Goal: Task Accomplishment & Management: Complete application form

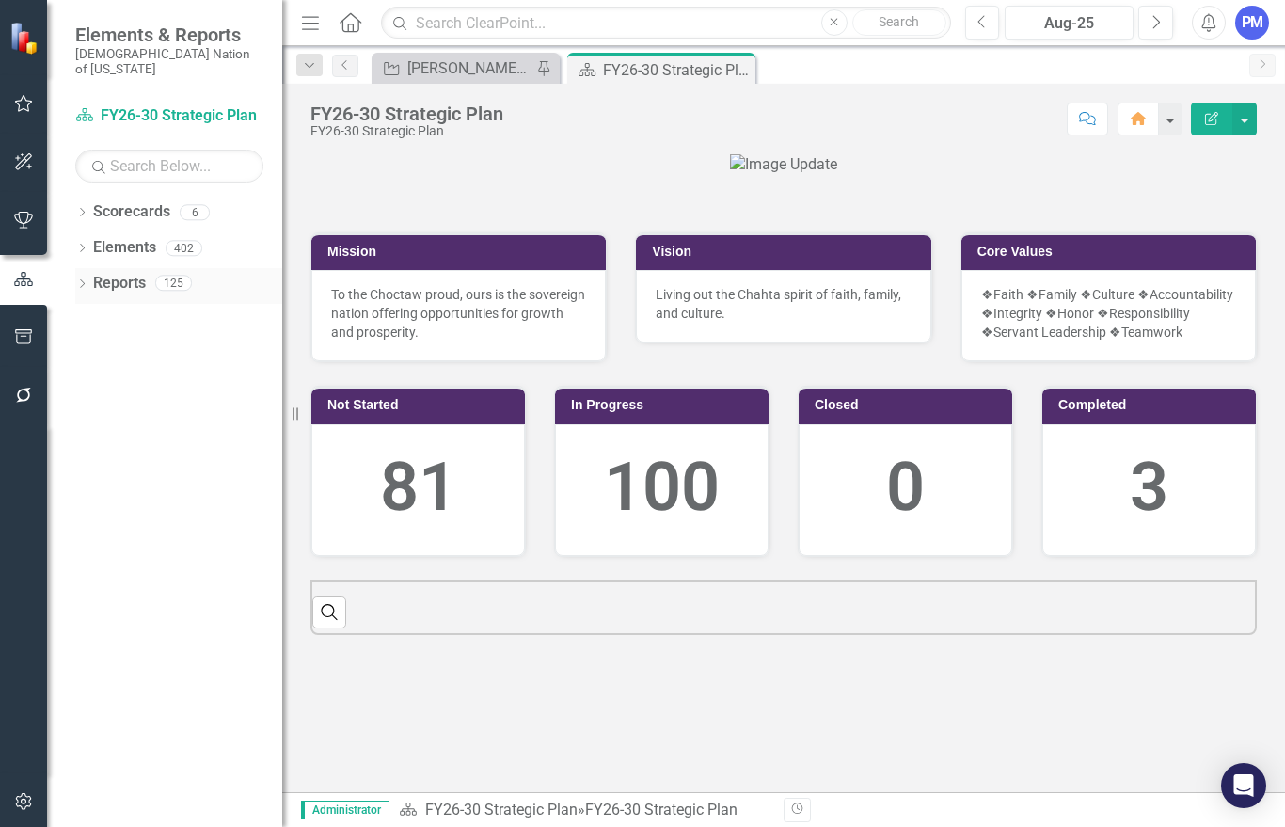
click at [87, 280] on icon "Dropdown" at bounding box center [81, 285] width 13 height 10
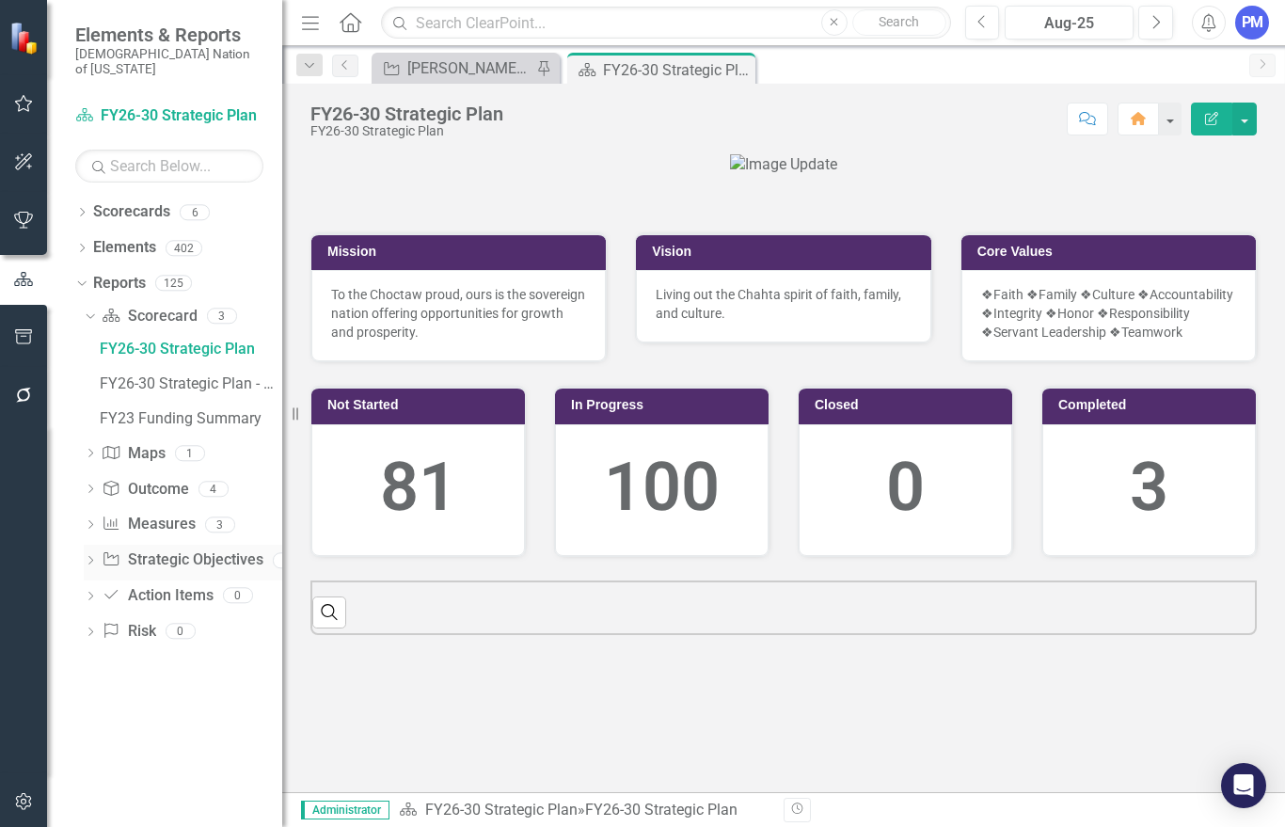
click at [87, 557] on icon "Dropdown" at bounding box center [90, 562] width 13 height 10
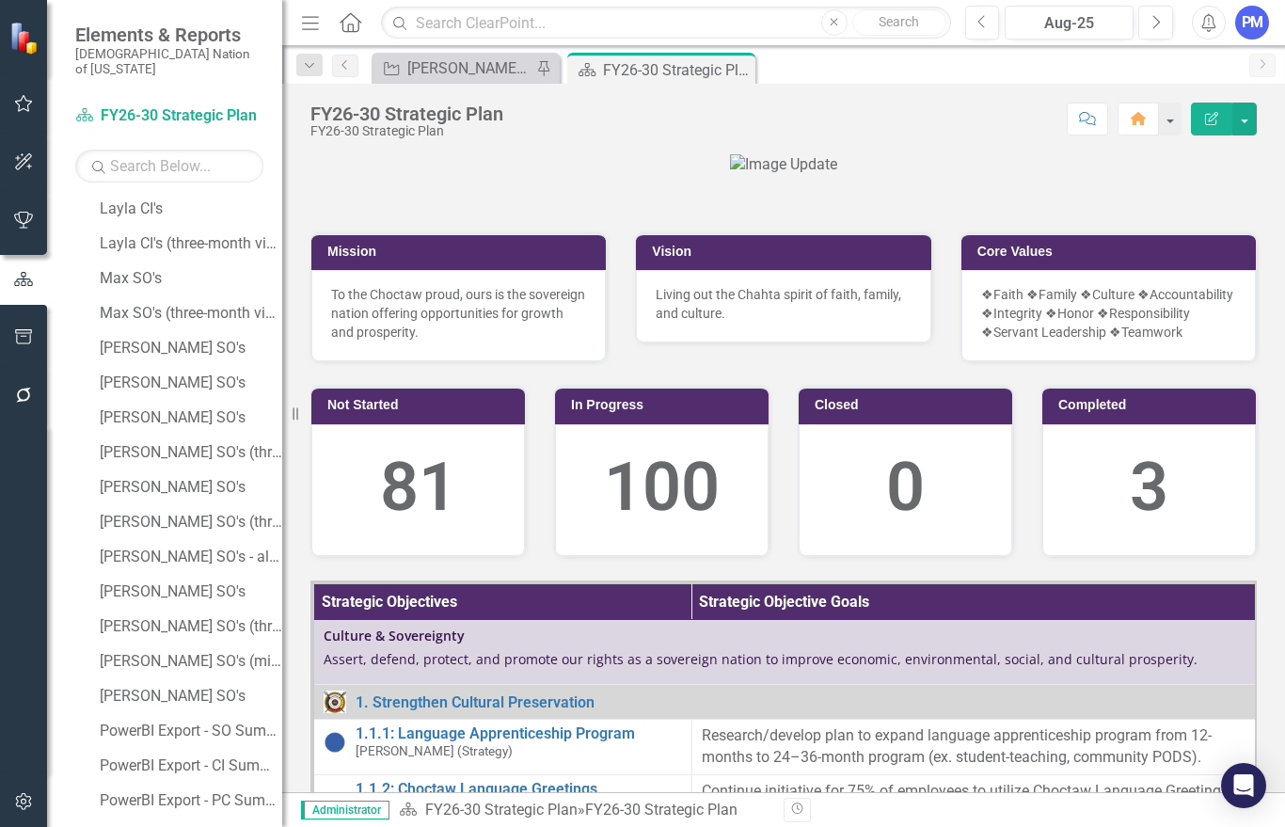
scroll to position [1661, 0]
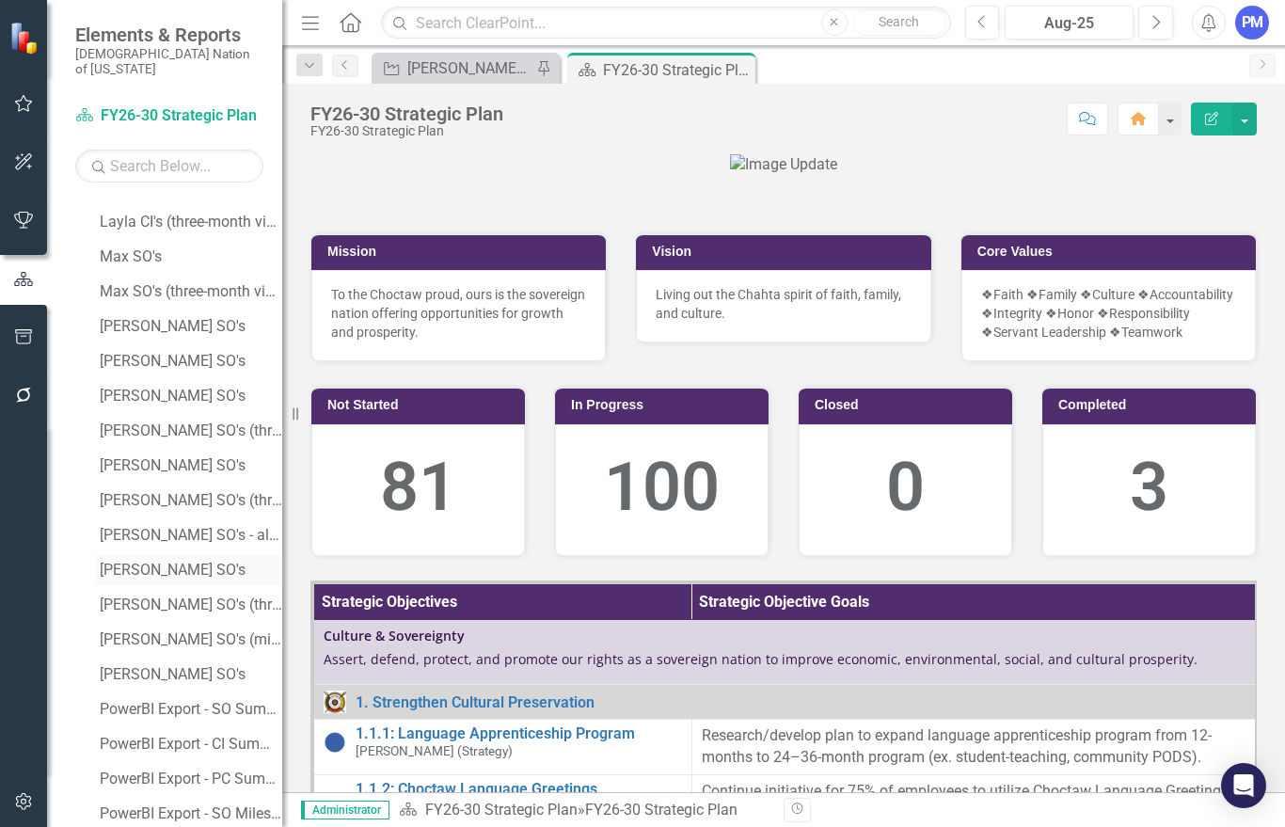
click at [126, 562] on div "[PERSON_NAME] SO's" at bounding box center [191, 570] width 182 height 17
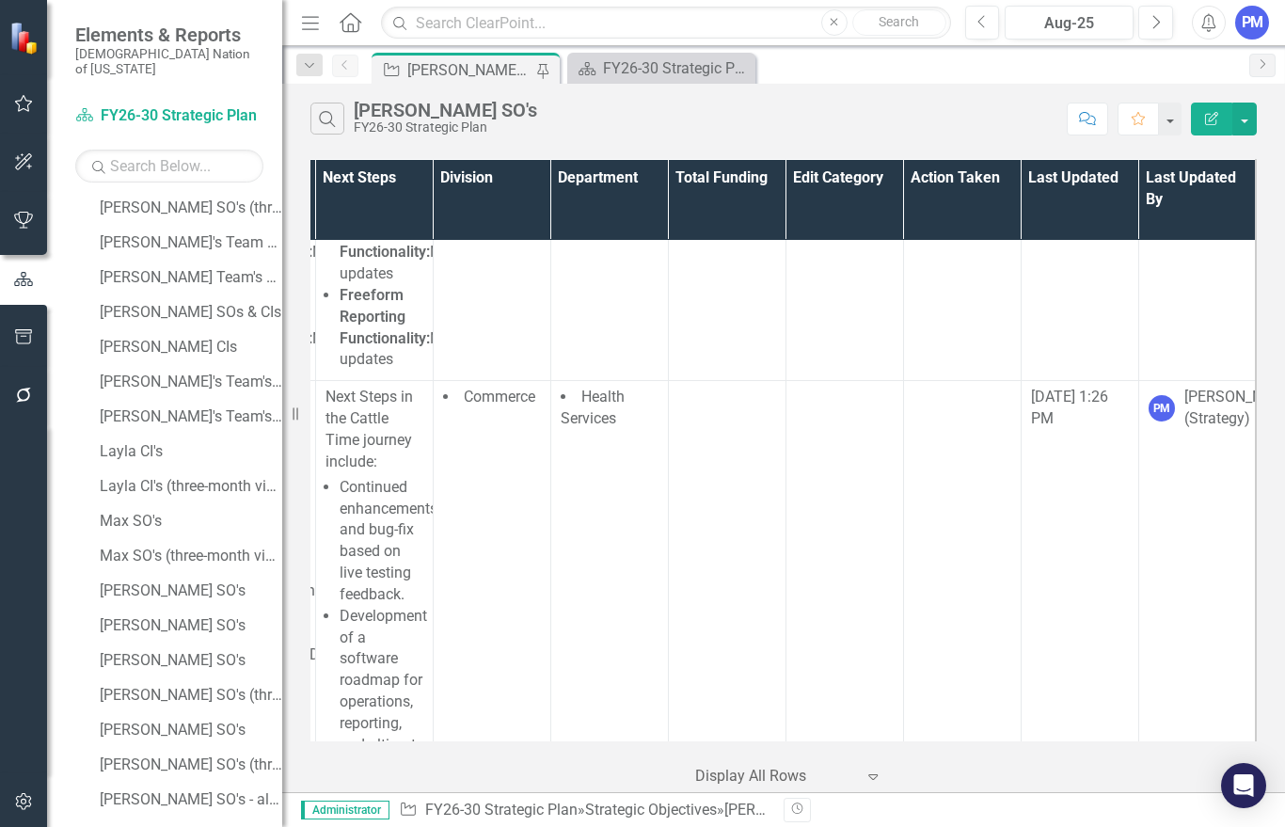
scroll to position [920, 1054]
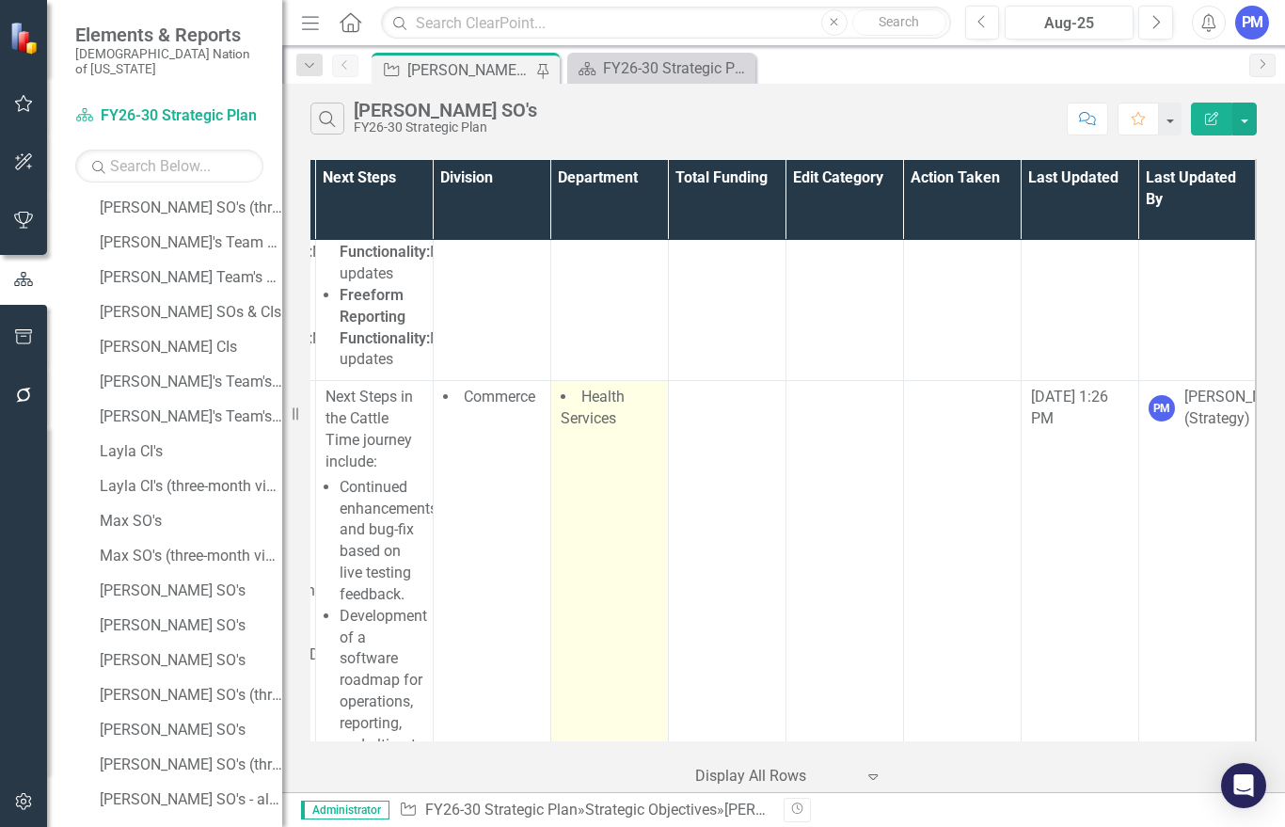
click at [613, 483] on td "Health Services" at bounding box center [609, 734] width 118 height 707
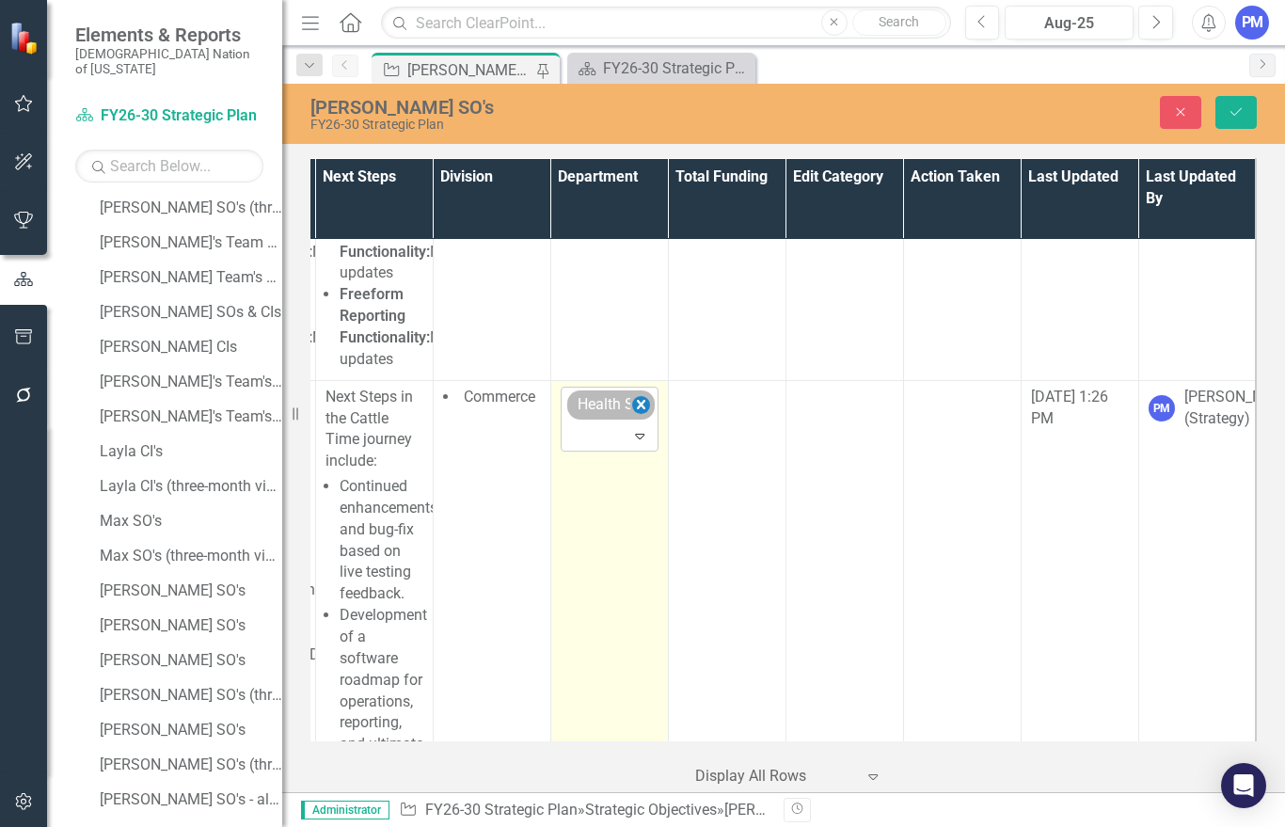
click at [643, 409] on icon "Remove Health Services" at bounding box center [640, 404] width 8 height 9
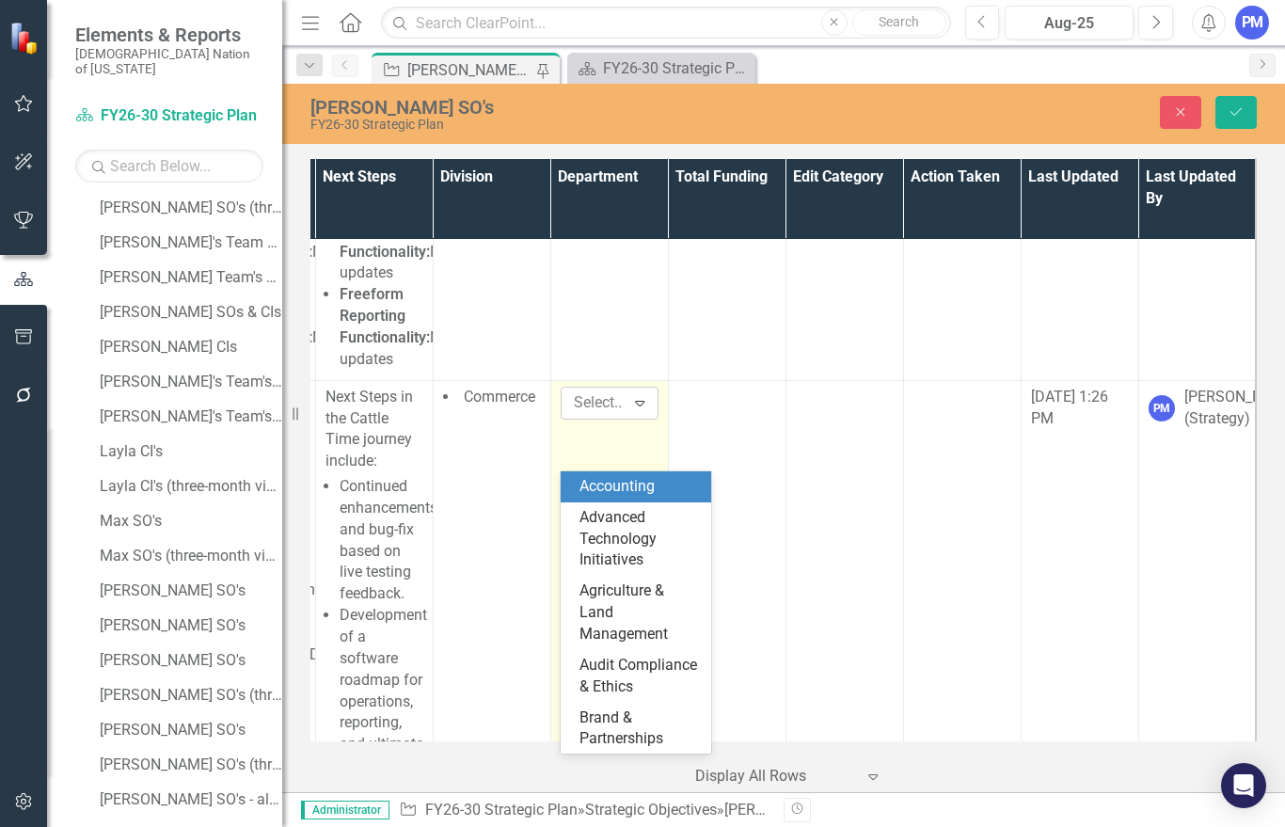
click at [609, 414] on div "Select..." at bounding box center [600, 403] width 52 height 22
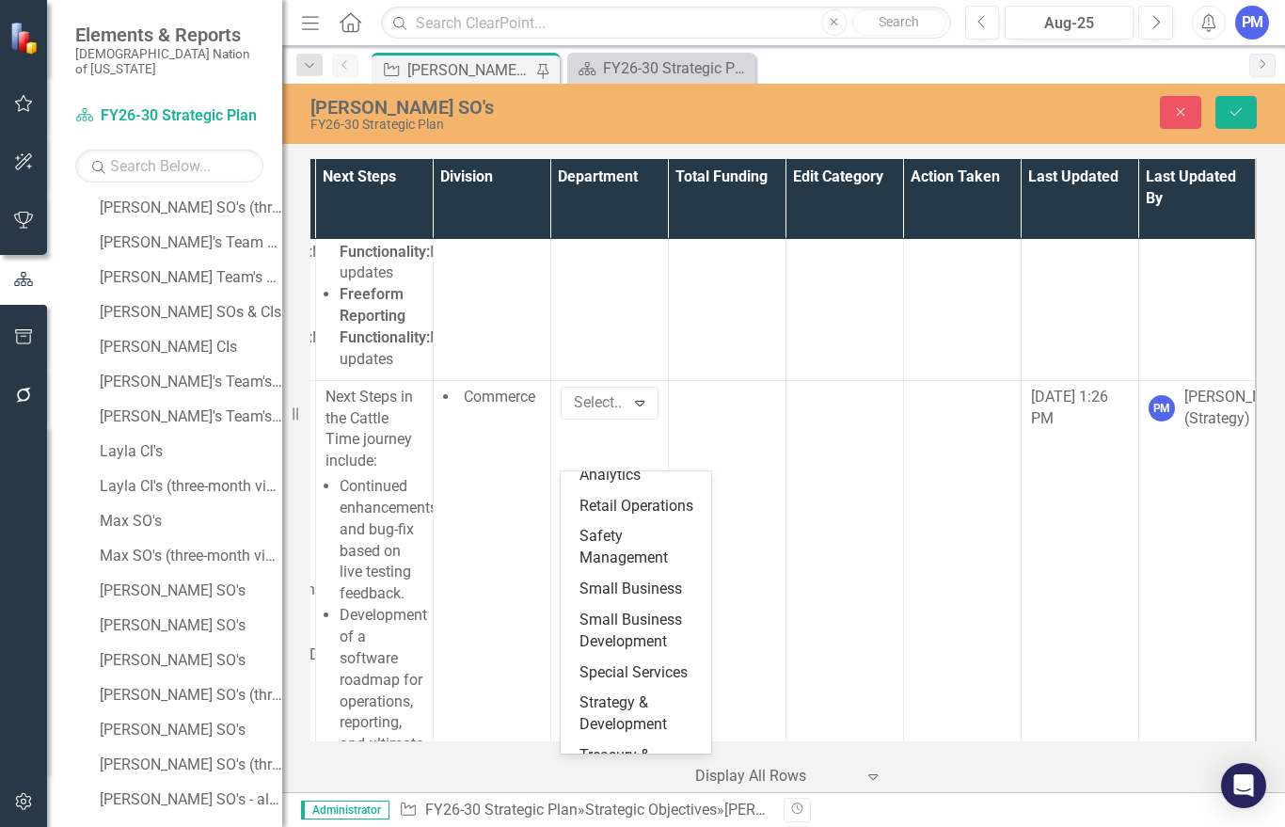
scroll to position [1603, 0]
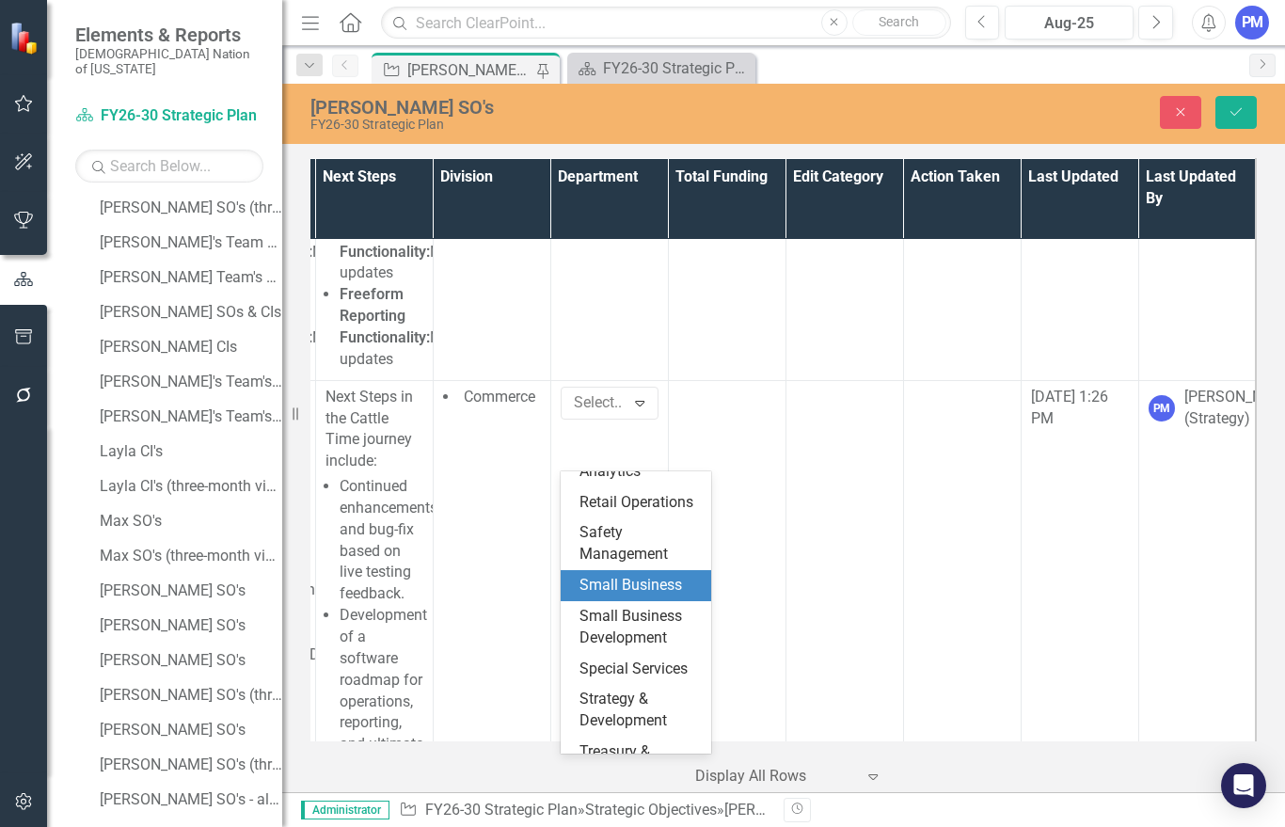
click at [603, 575] on div "Small Business" at bounding box center [639, 586] width 120 height 22
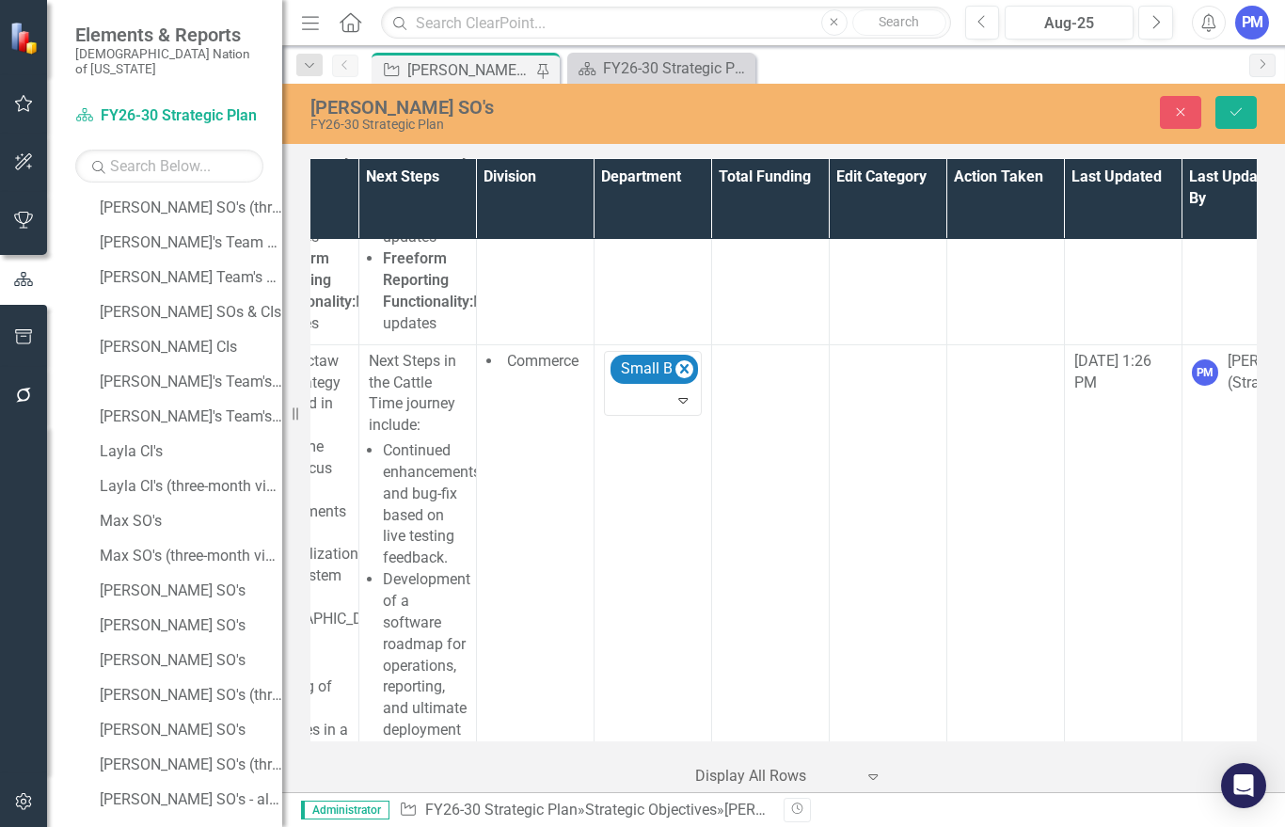
scroll to position [955, 1029]
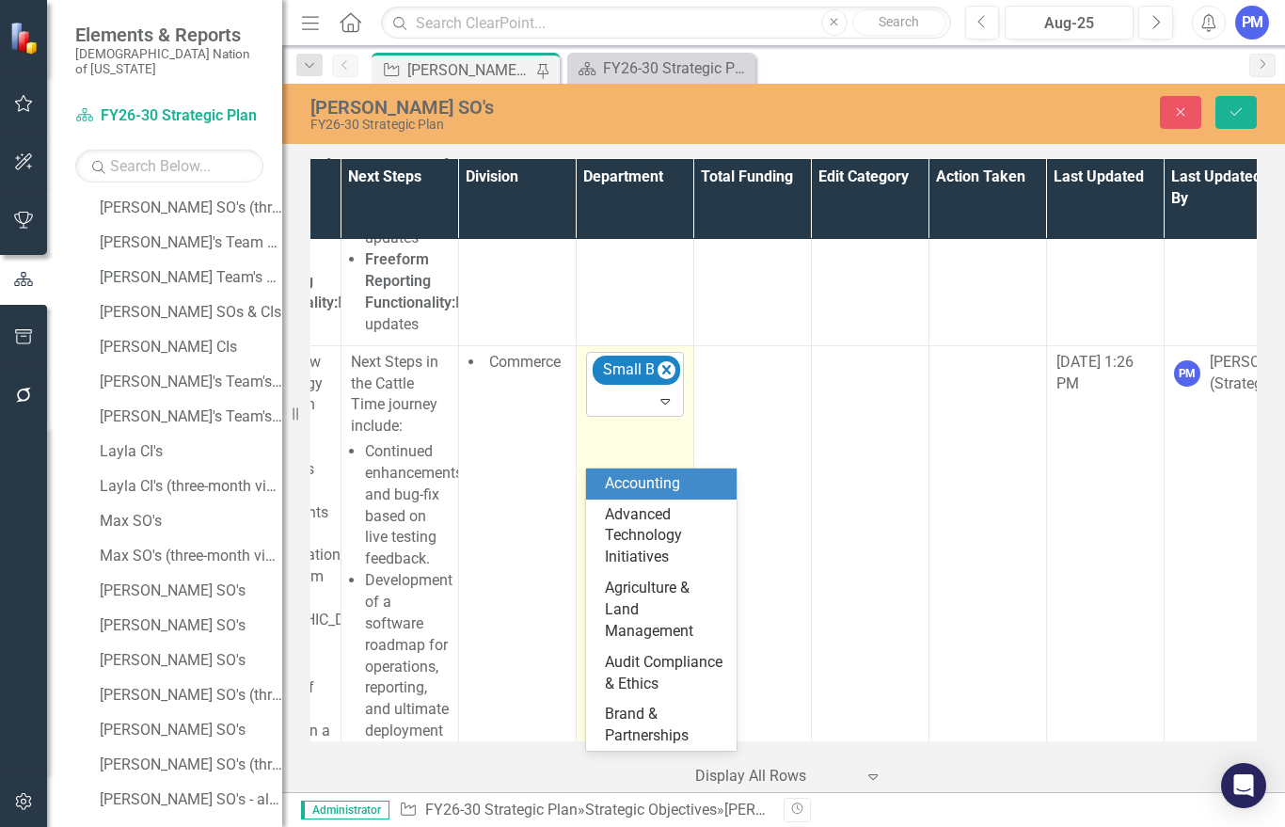
click at [666, 408] on icon "Expand" at bounding box center [665, 400] width 19 height 15
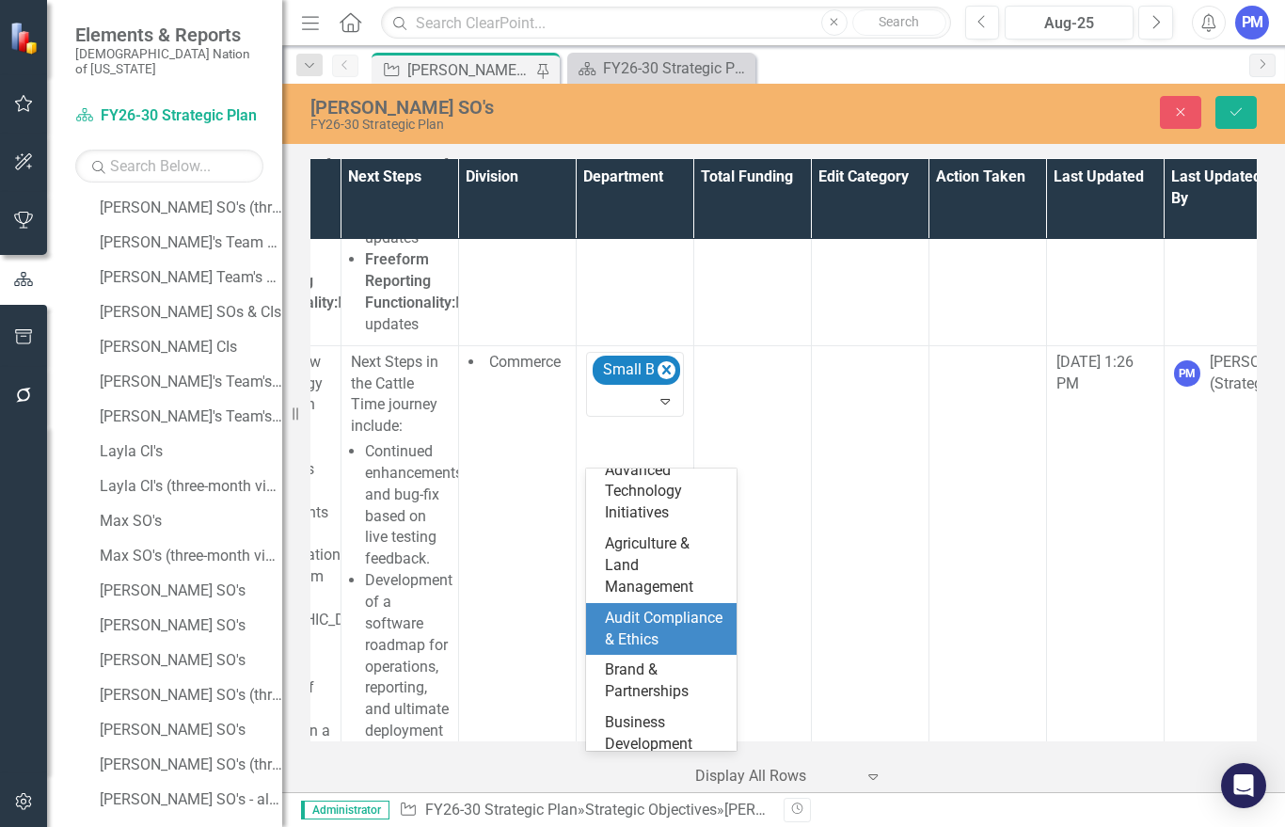
scroll to position [16, 0]
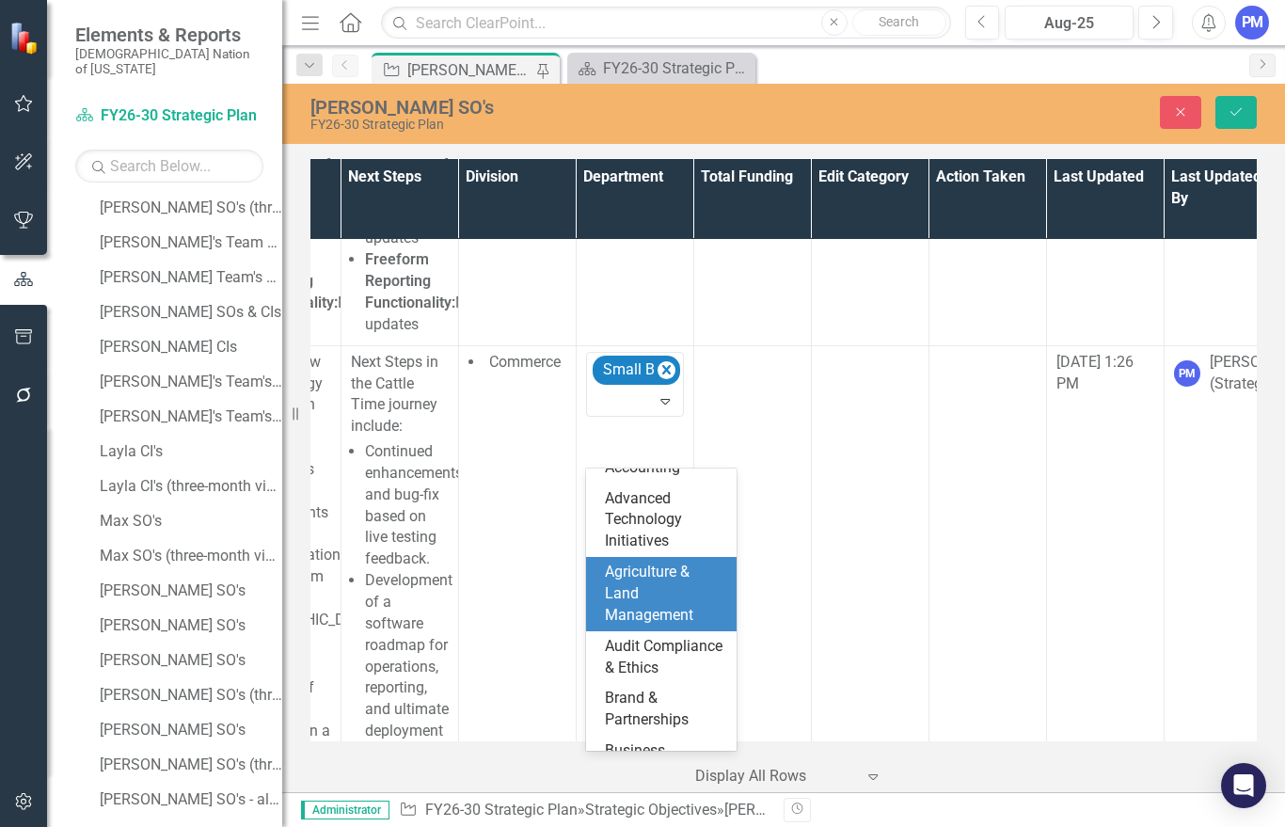
click at [638, 578] on div "Agriculture & Land Management" at bounding box center [665, 594] width 120 height 65
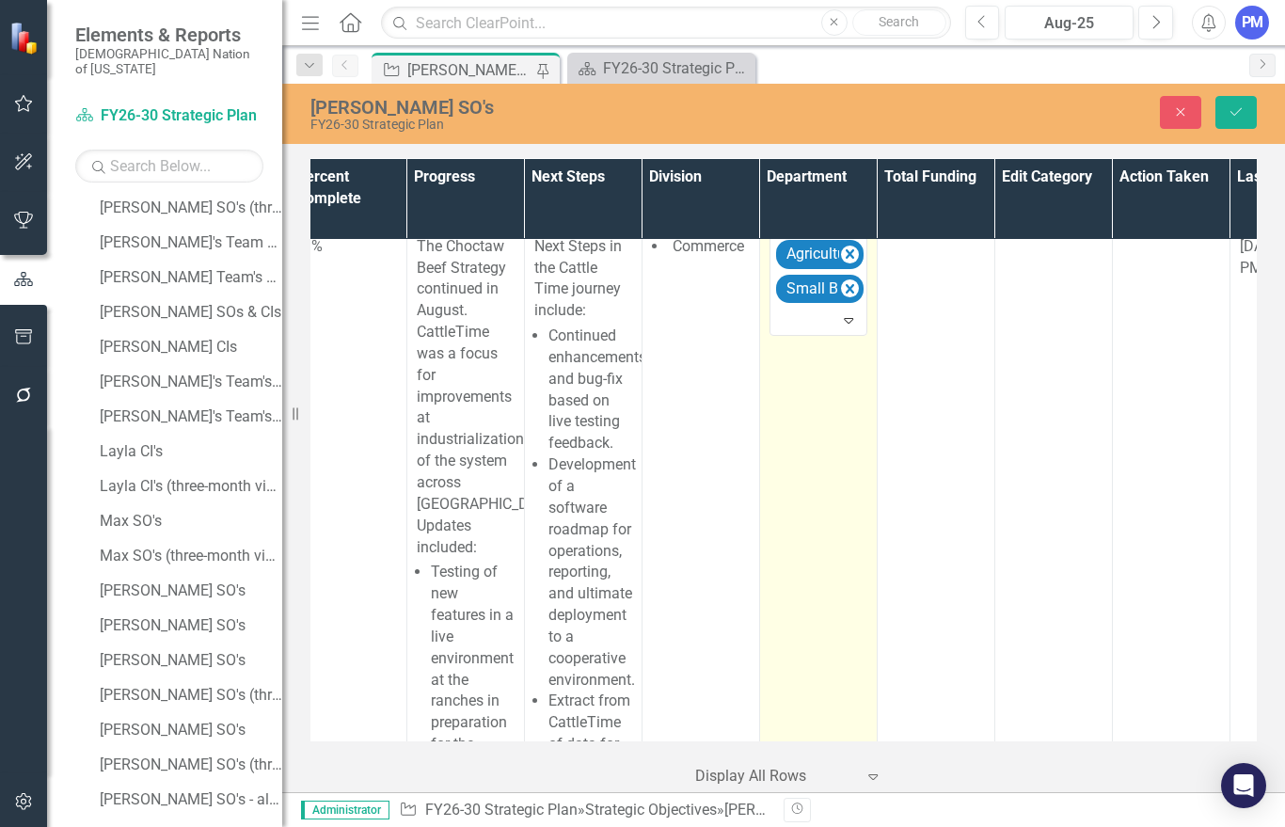
scroll to position [1070, 850]
click at [843, 301] on icon "Remove Small Business" at bounding box center [844, 289] width 18 height 24
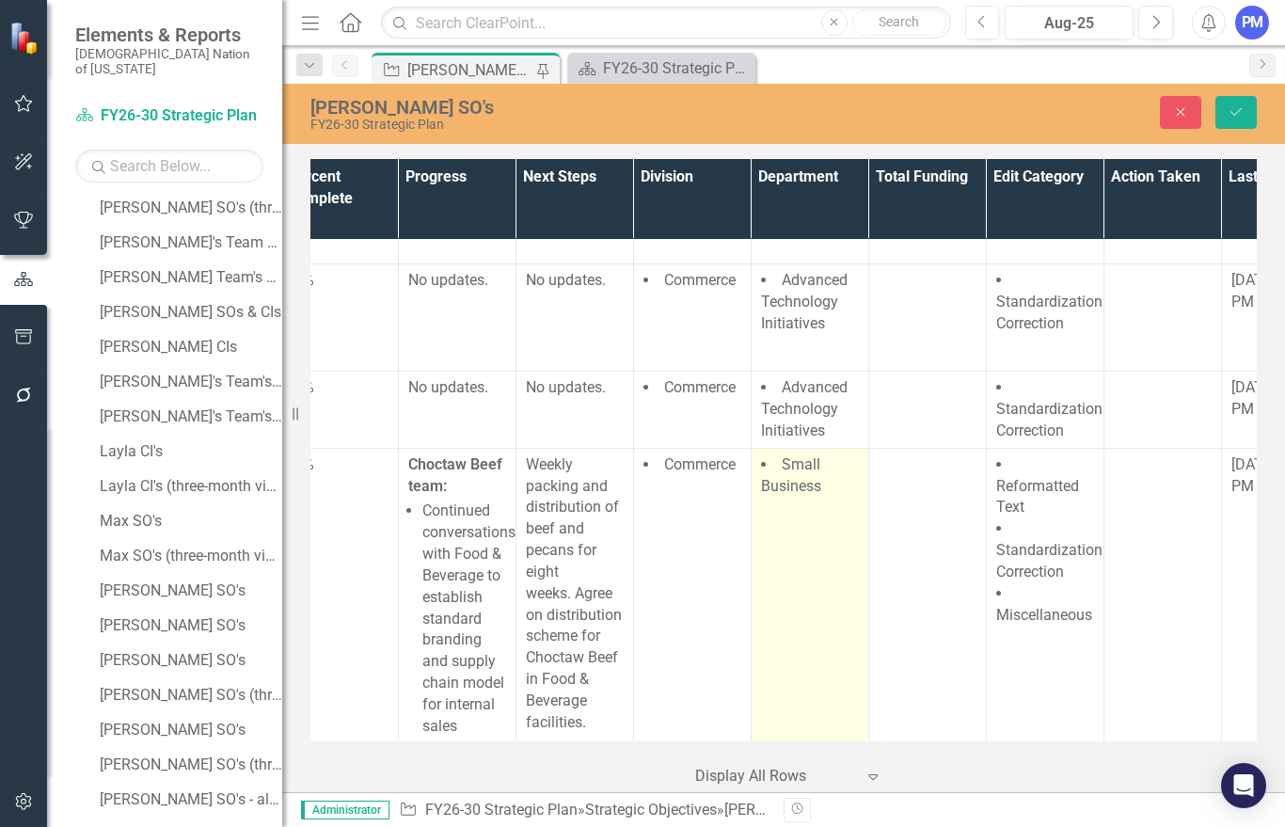
scroll to position [3052, 854]
click at [798, 494] on span "Small Business" at bounding box center [791, 474] width 60 height 40
click at [781, 494] on span "Small Business" at bounding box center [791, 474] width 60 height 40
click at [844, 476] on icon "Remove Small Business" at bounding box center [840, 471] width 8 height 9
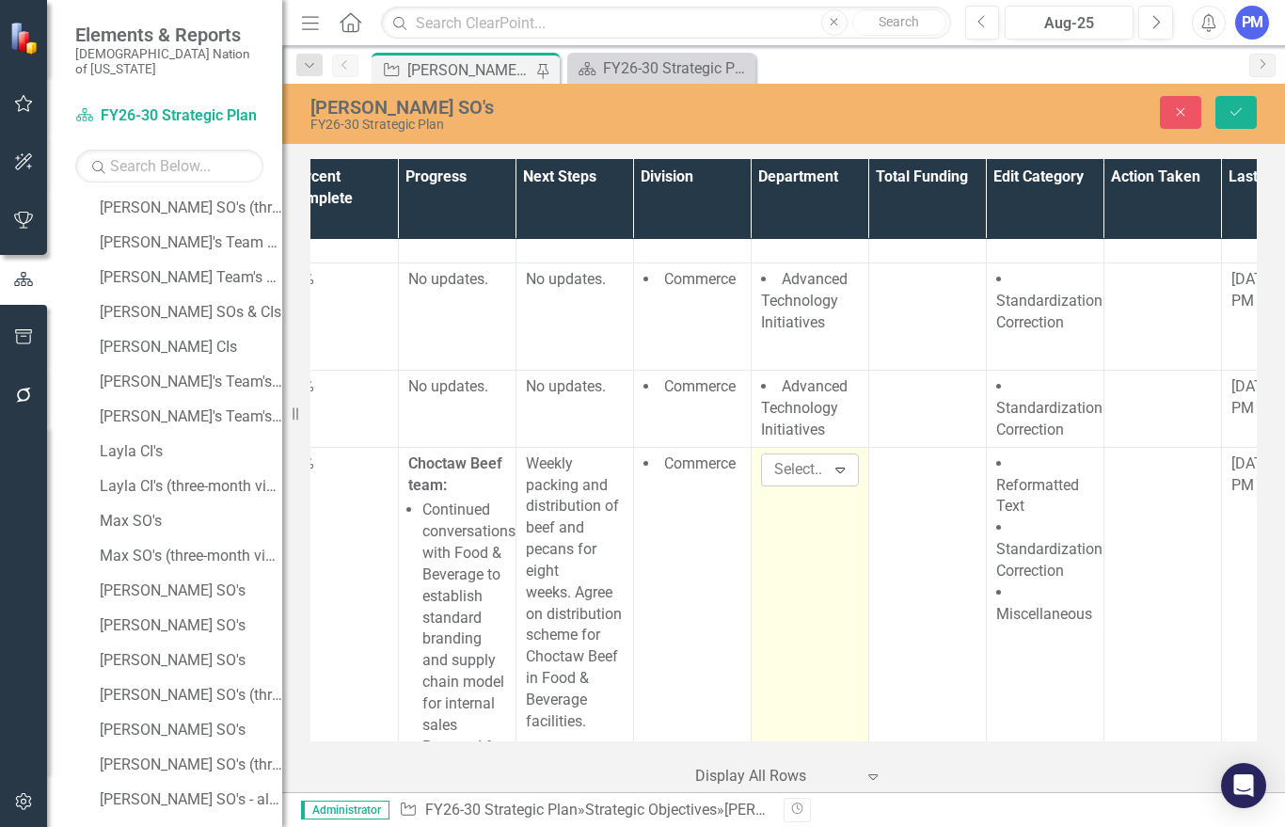
click at [841, 477] on icon "Expand" at bounding box center [840, 469] width 19 height 15
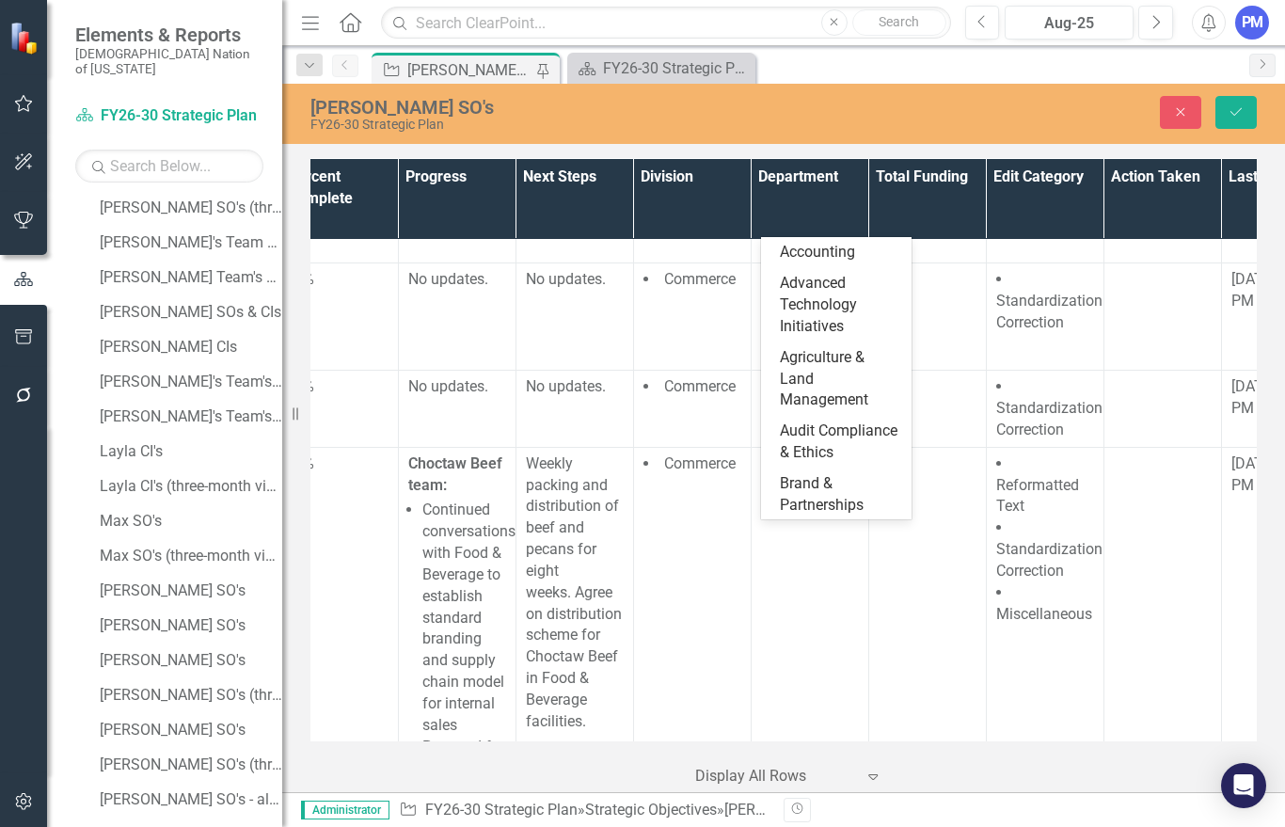
scroll to position [9, 0]
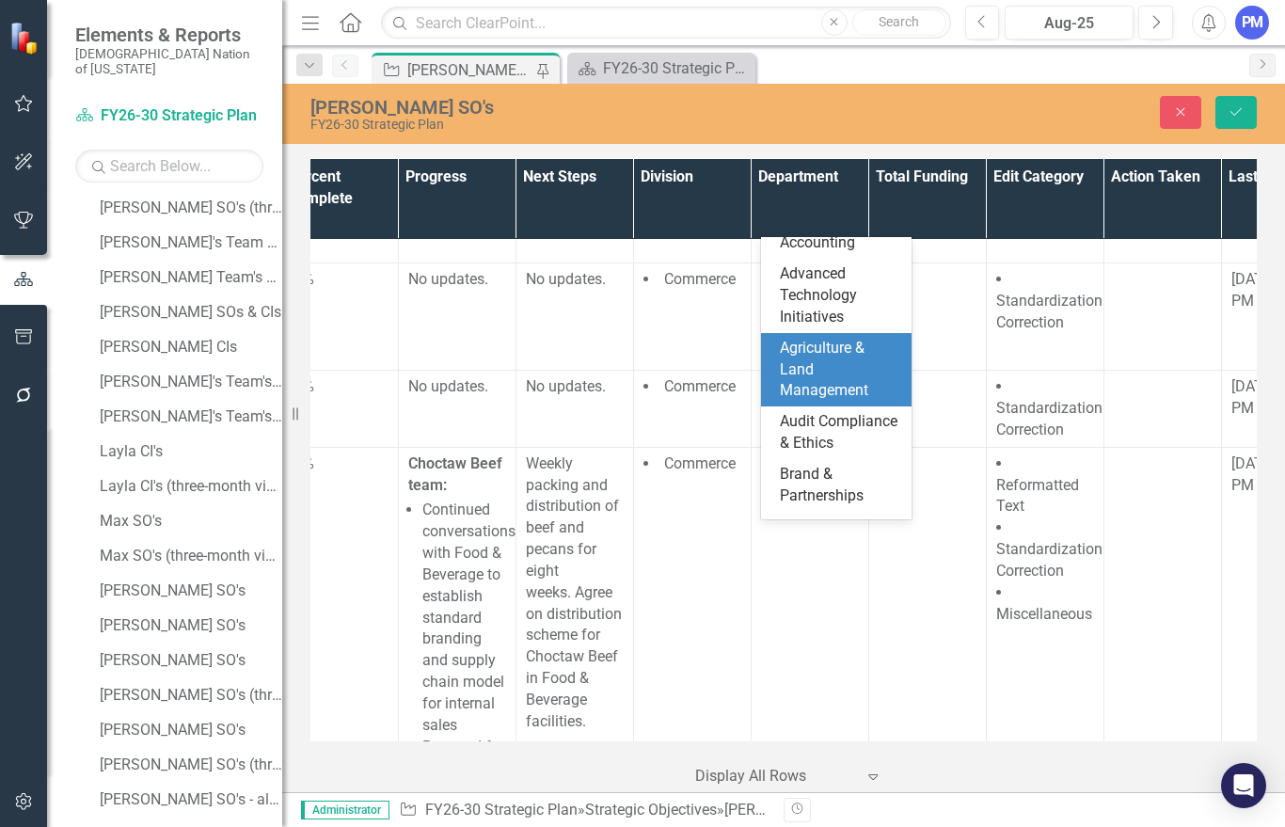
click at [826, 381] on div "Agriculture & Land Management" at bounding box center [840, 370] width 120 height 65
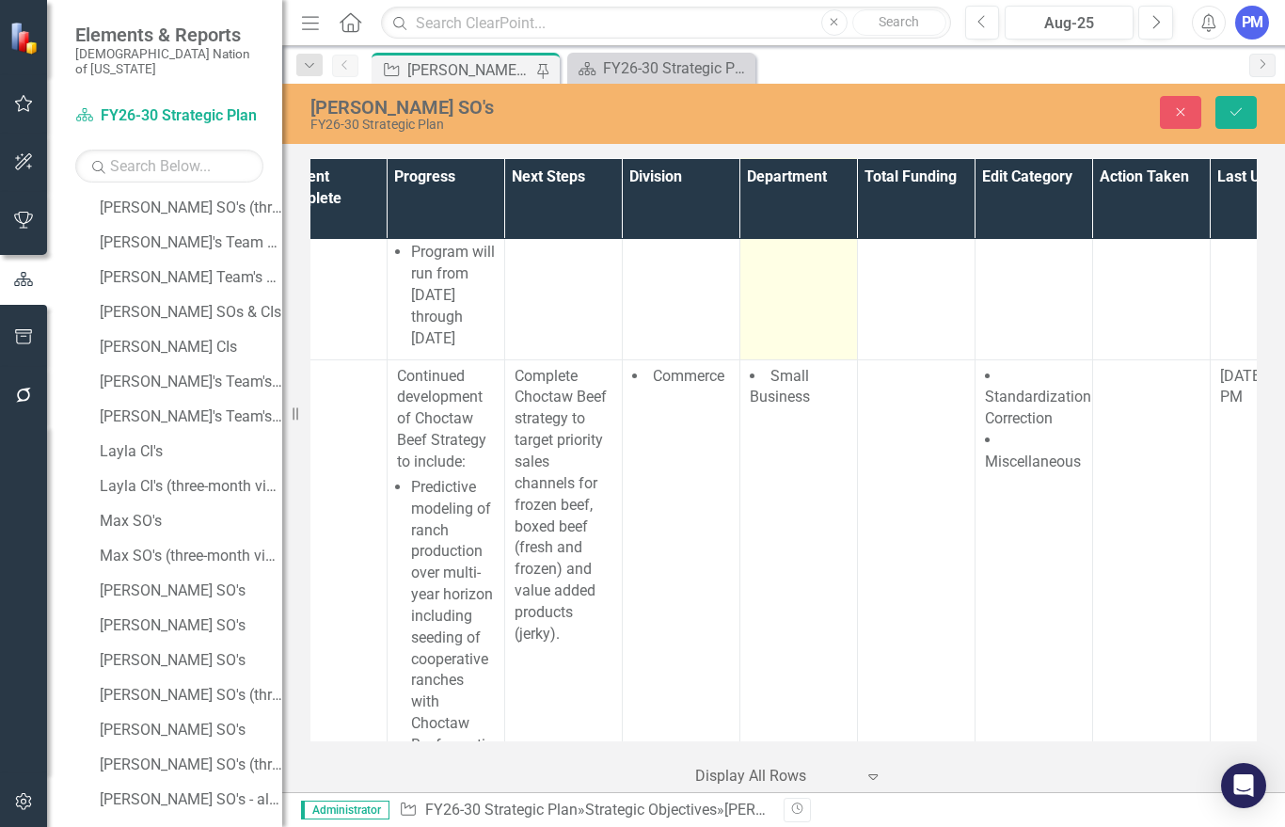
scroll to position [4015, 865]
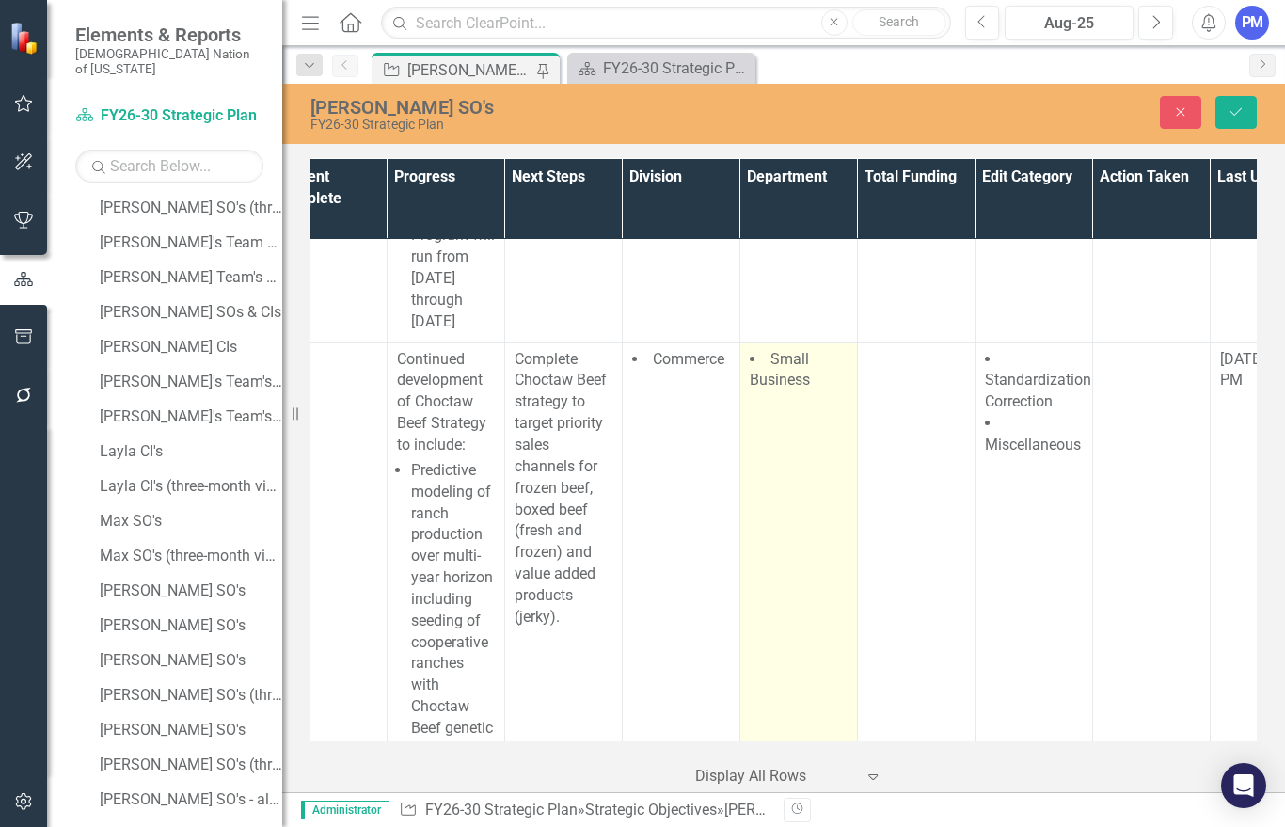
click at [792, 389] on span "Small Business" at bounding box center [780, 370] width 60 height 40
click at [832, 379] on icon "Remove Small Business" at bounding box center [829, 368] width 18 height 24
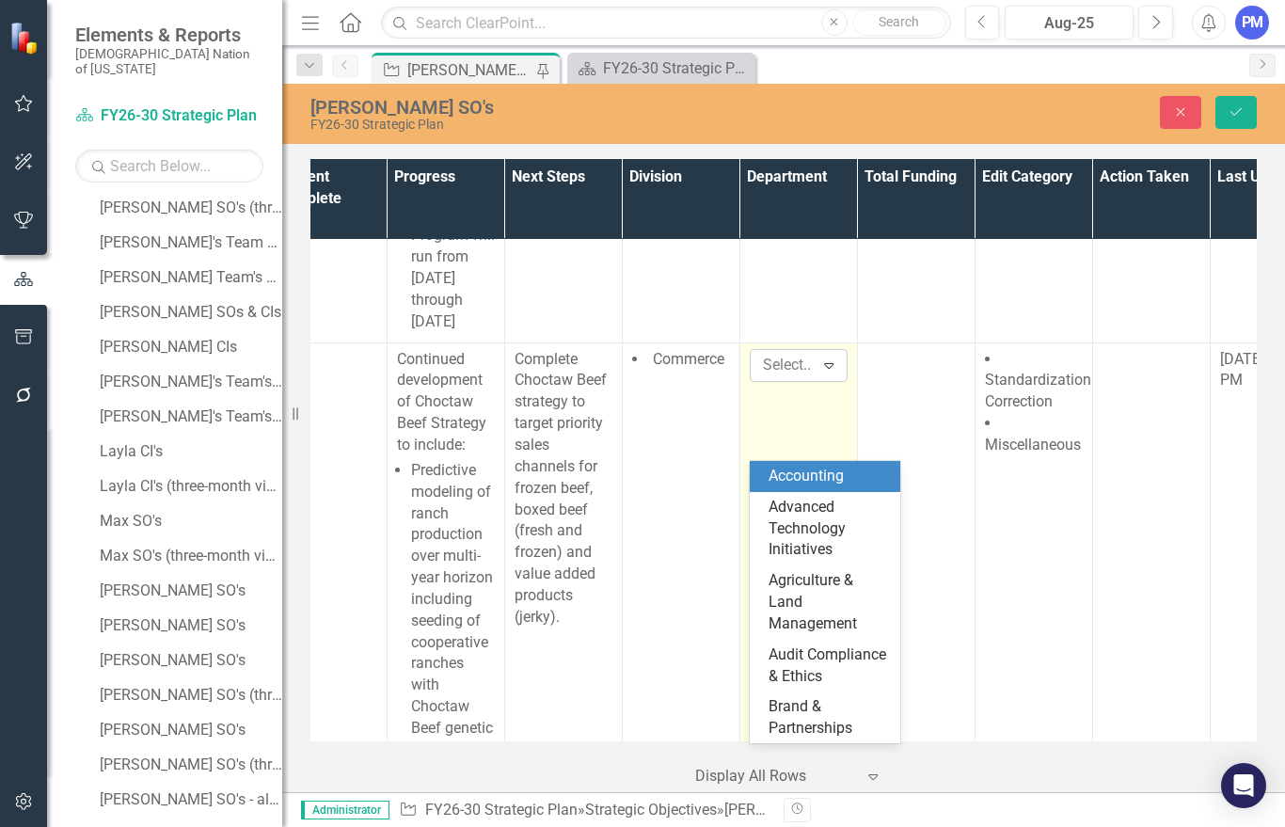
click at [833, 372] on icon "Expand" at bounding box center [828, 364] width 19 height 15
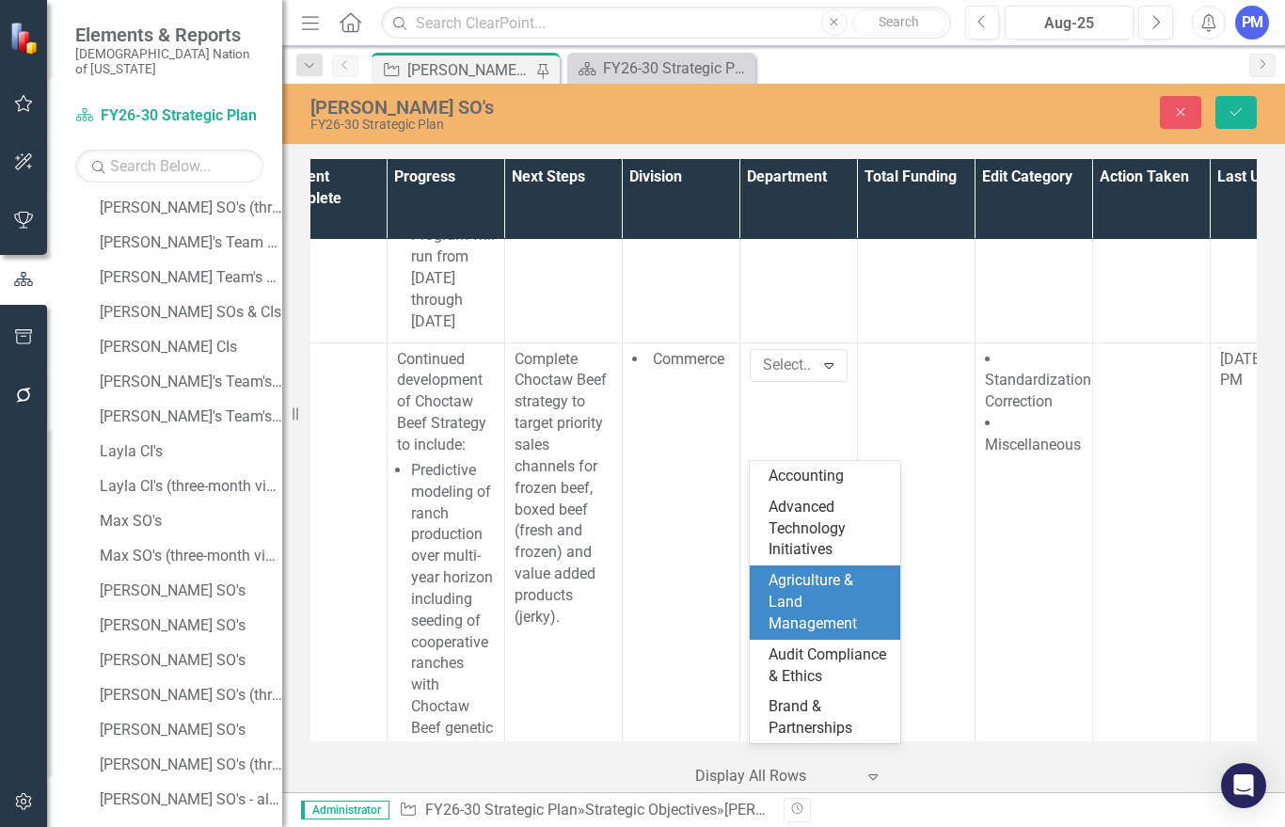
click at [810, 578] on div "Agriculture & Land Management" at bounding box center [828, 602] width 120 height 65
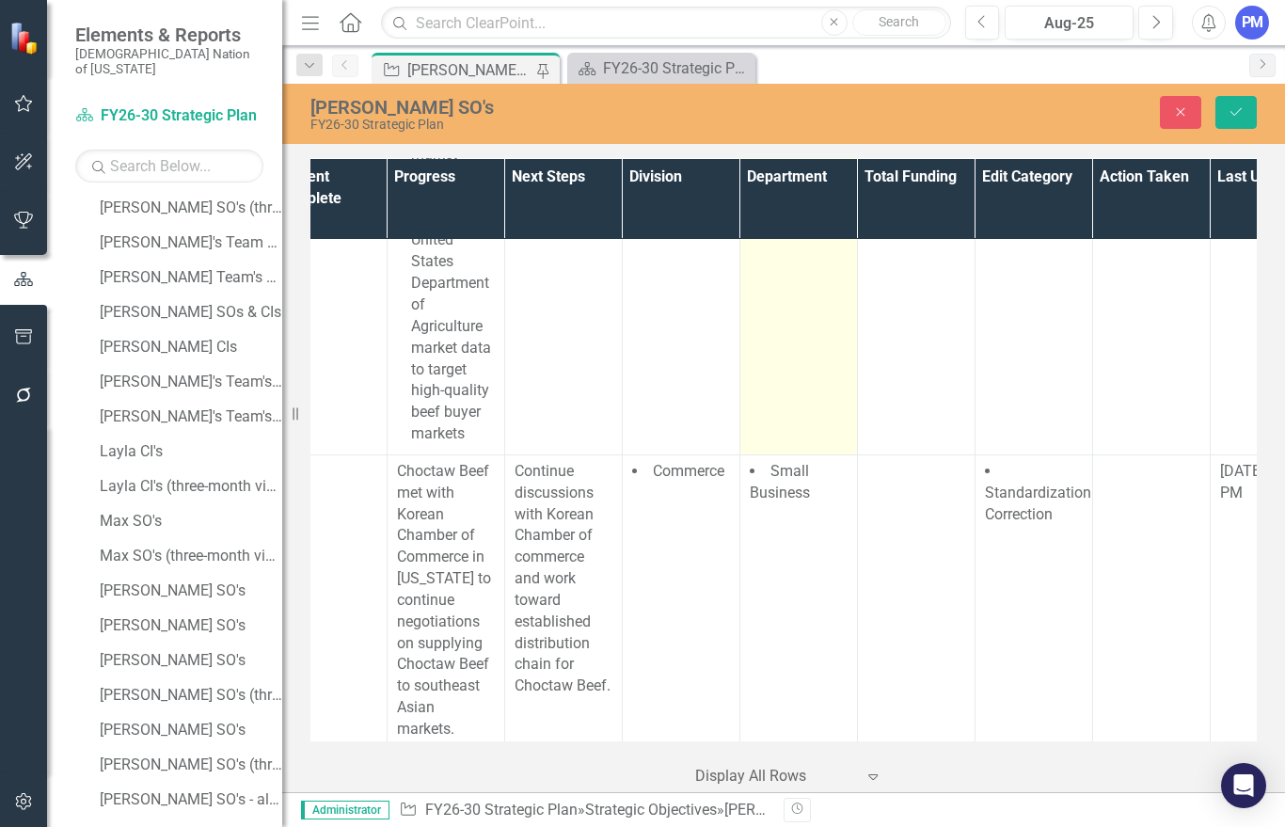
scroll to position [5227, 865]
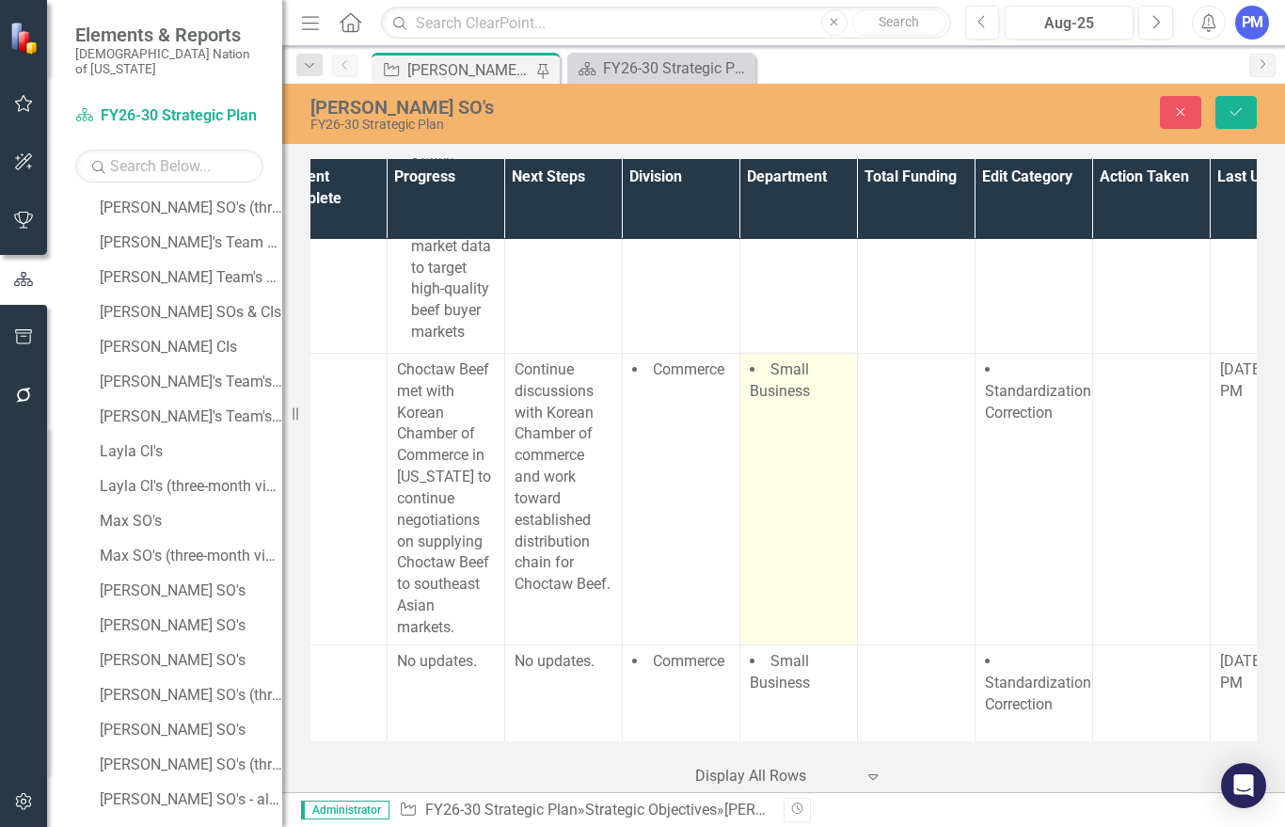
click at [805, 400] on span "Small Business" at bounding box center [780, 380] width 60 height 40
click at [827, 382] on icon "Remove Small Business" at bounding box center [829, 376] width 8 height 9
click at [832, 383] on icon "Expand" at bounding box center [828, 375] width 19 height 15
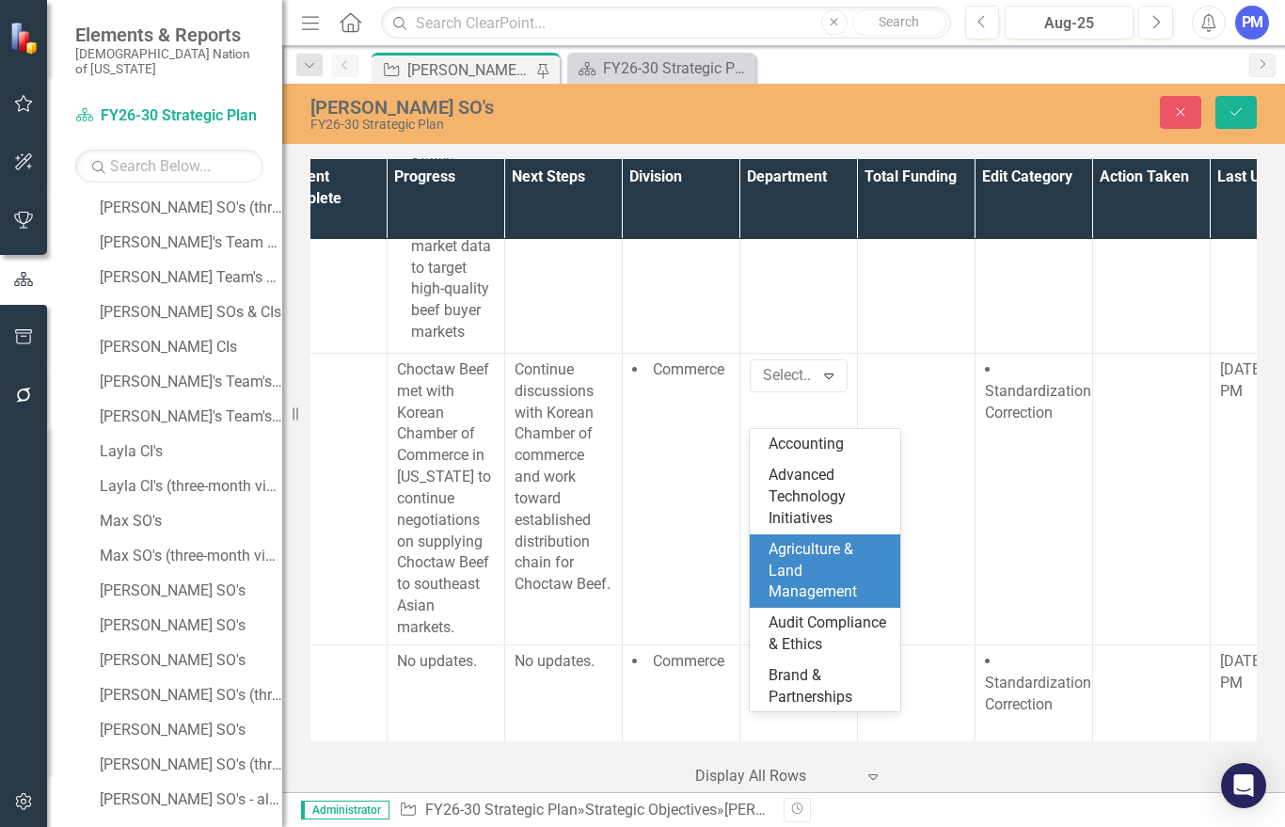
click at [817, 534] on div "Agriculture & Land Management" at bounding box center [825, 571] width 151 height 74
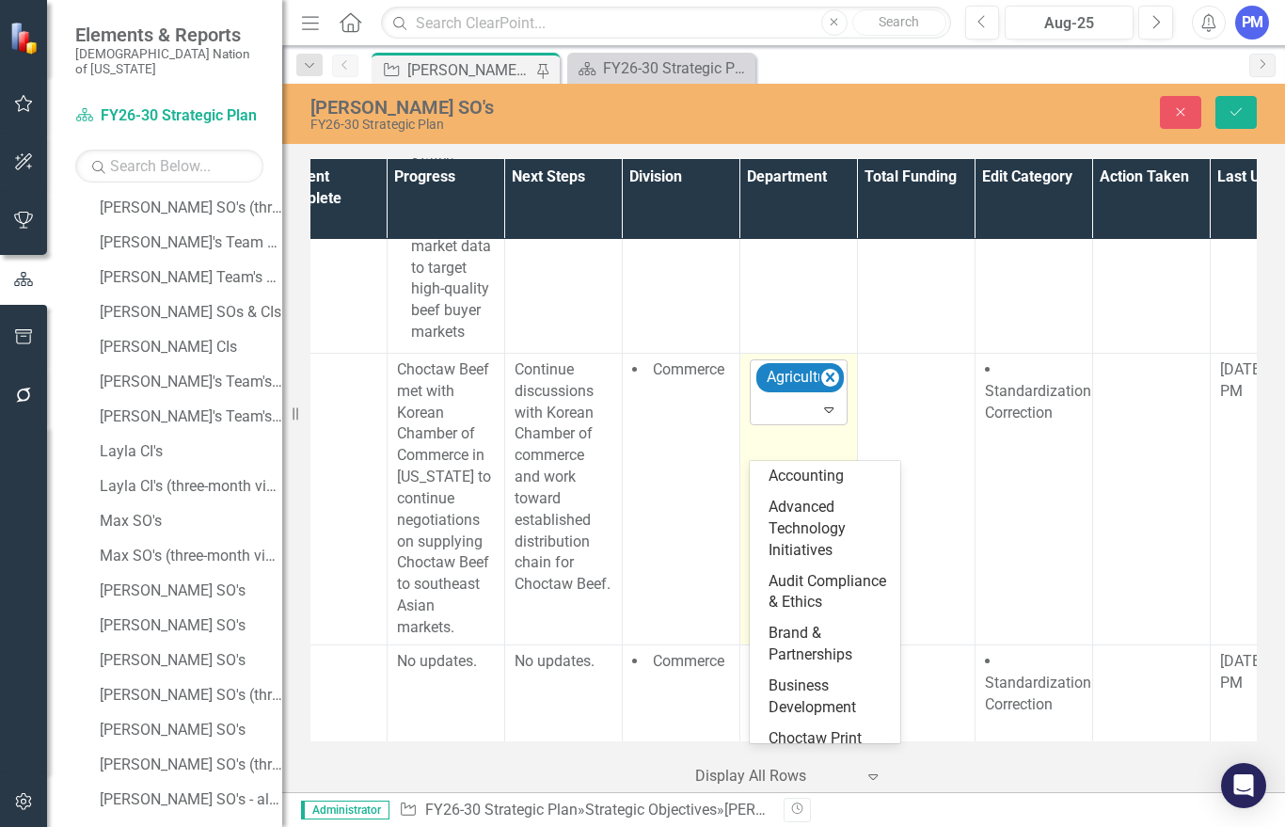
click at [829, 413] on icon at bounding box center [828, 410] width 9 height 6
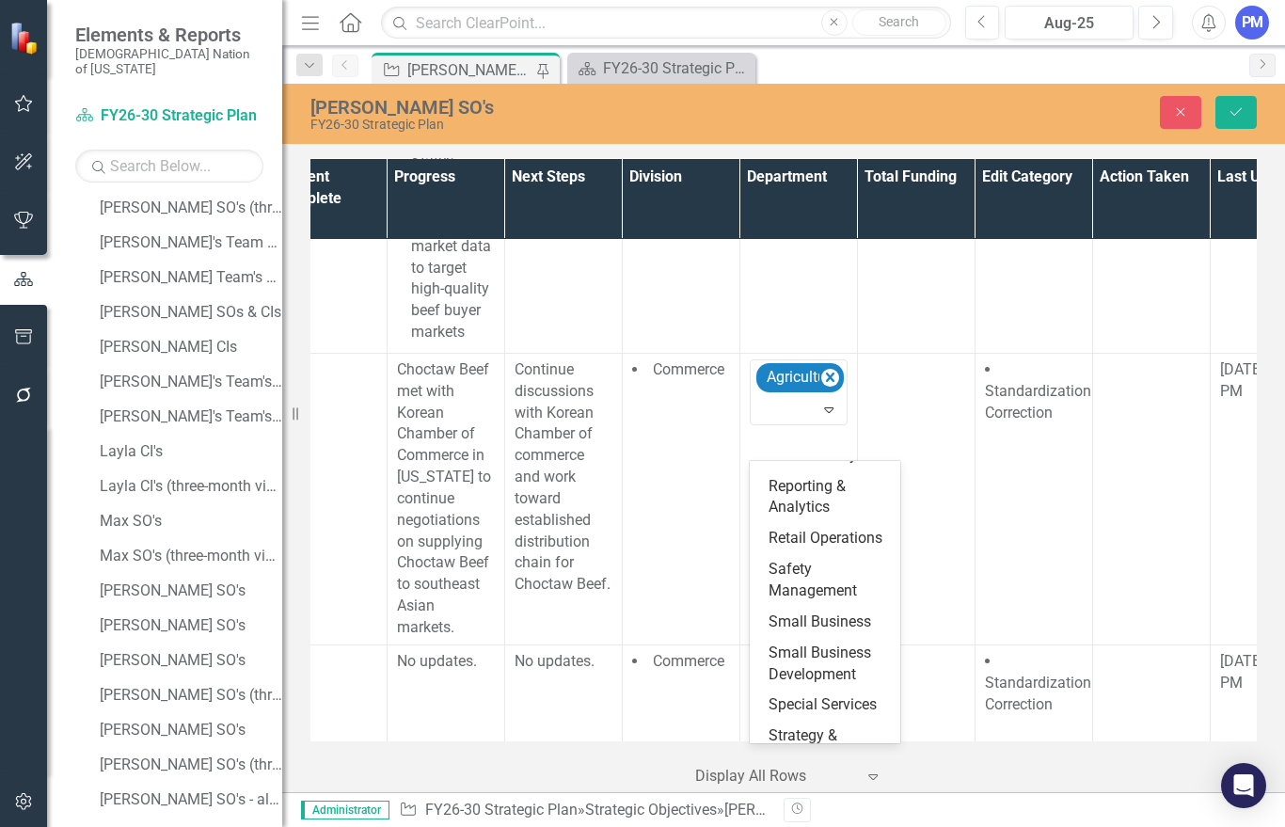
scroll to position [1486, 0]
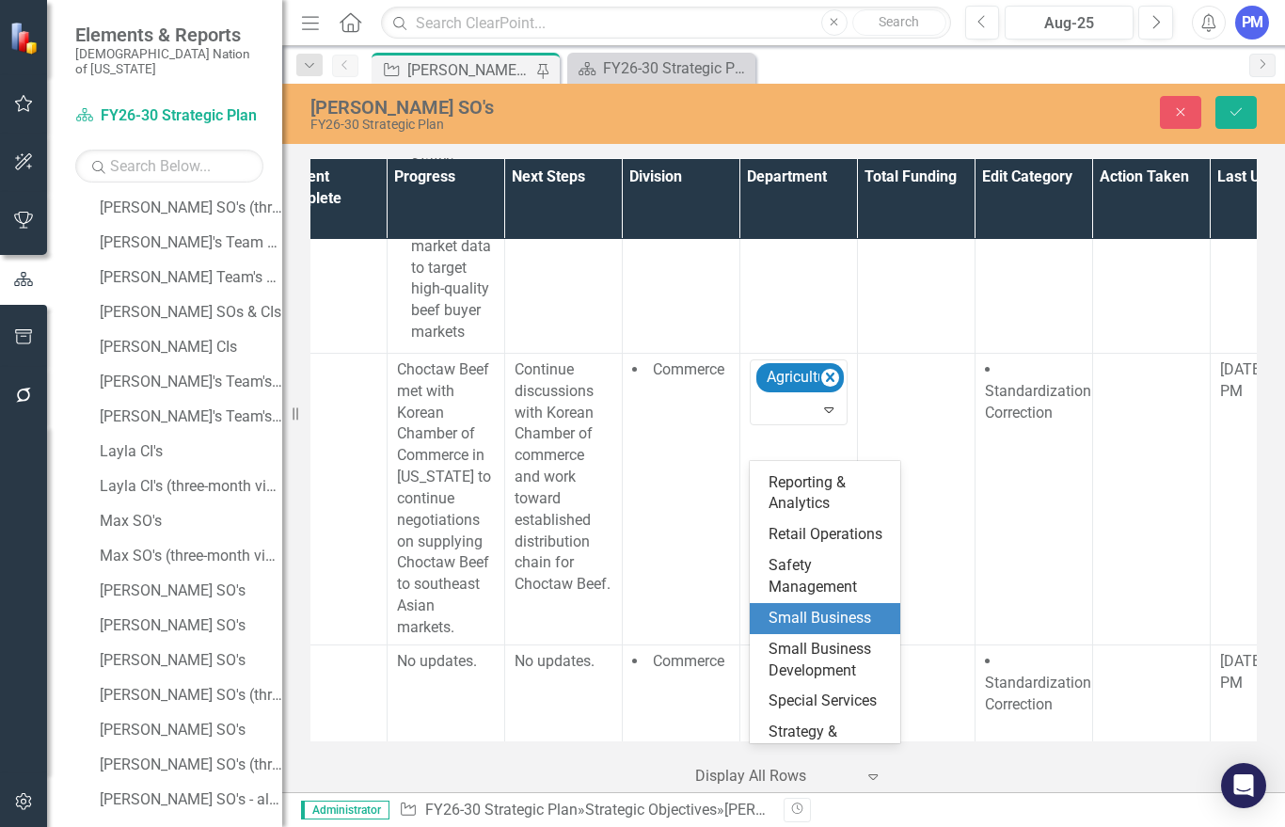
click at [804, 608] on div "Small Business" at bounding box center [828, 619] width 120 height 22
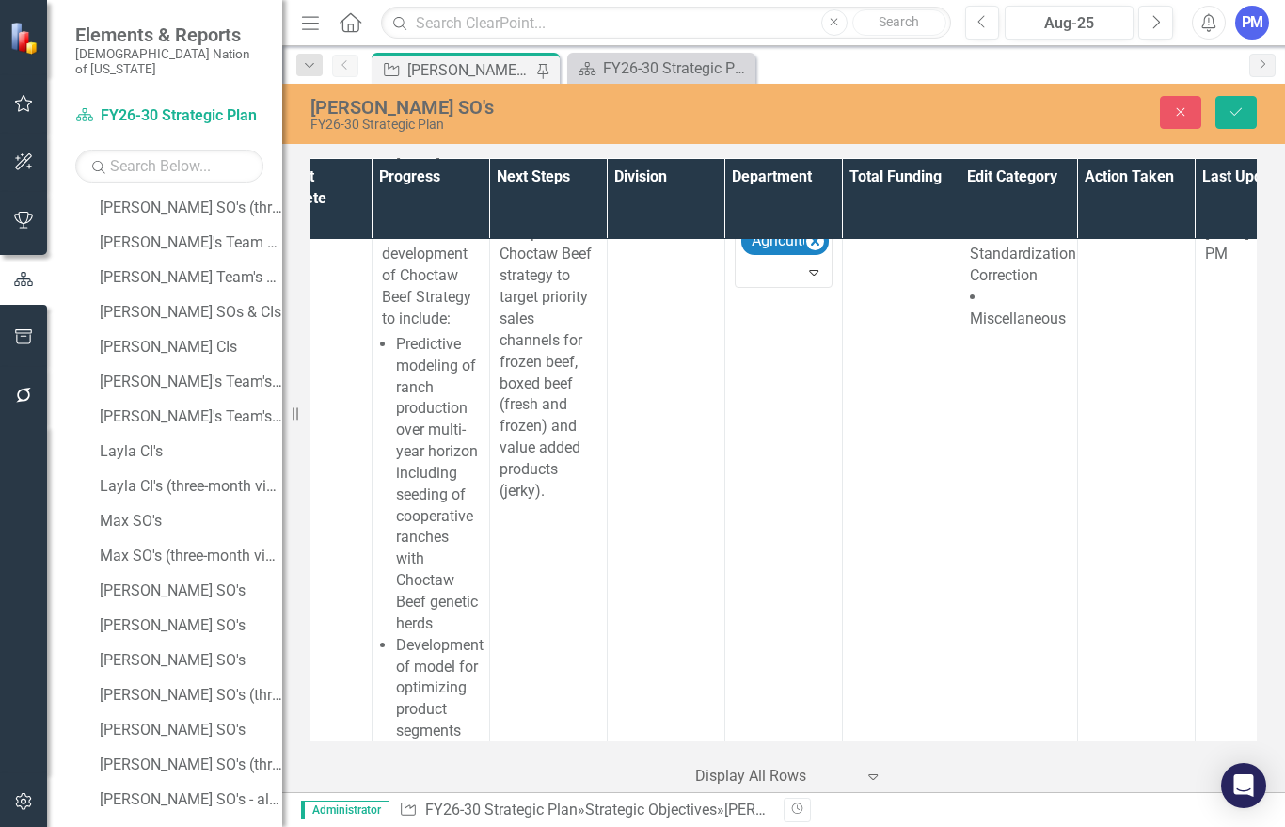
scroll to position [4125, 881]
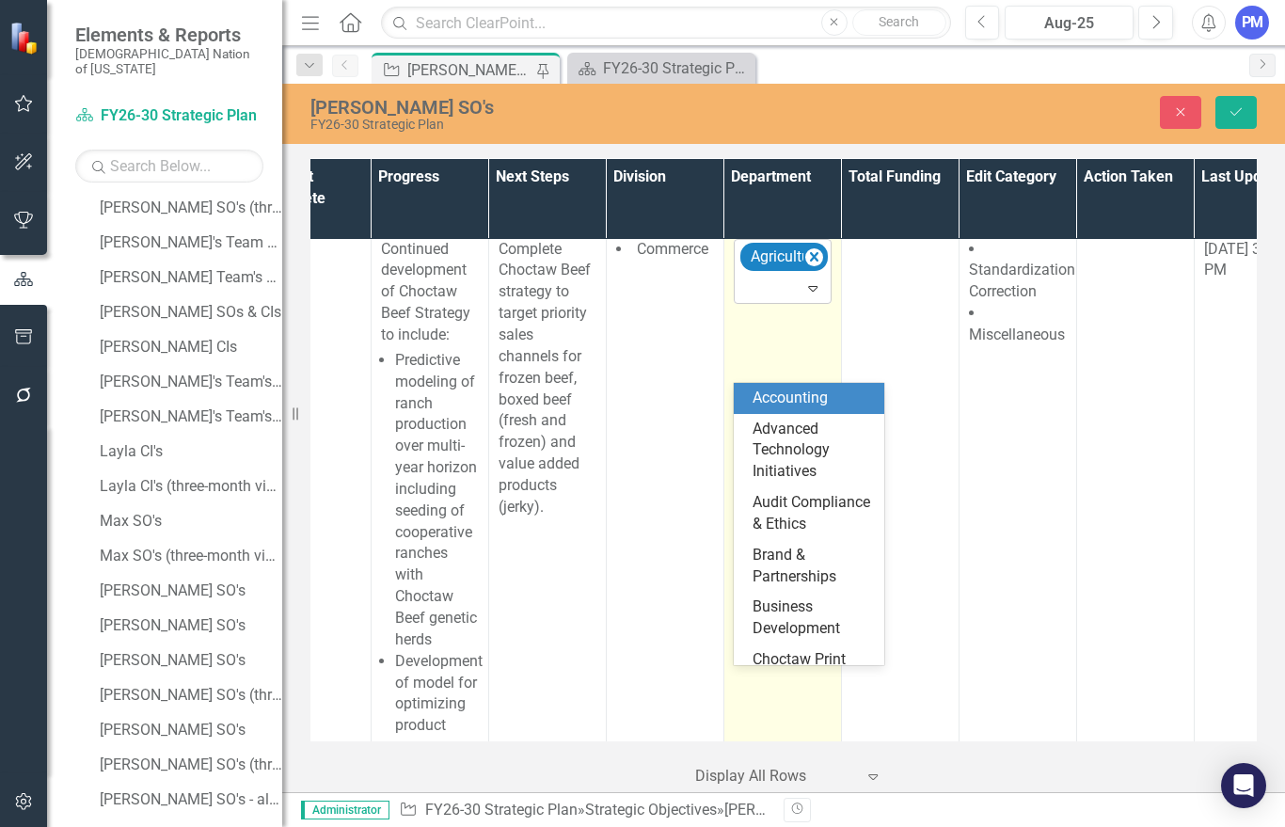
click at [815, 295] on icon "Expand" at bounding box center [812, 287] width 19 height 15
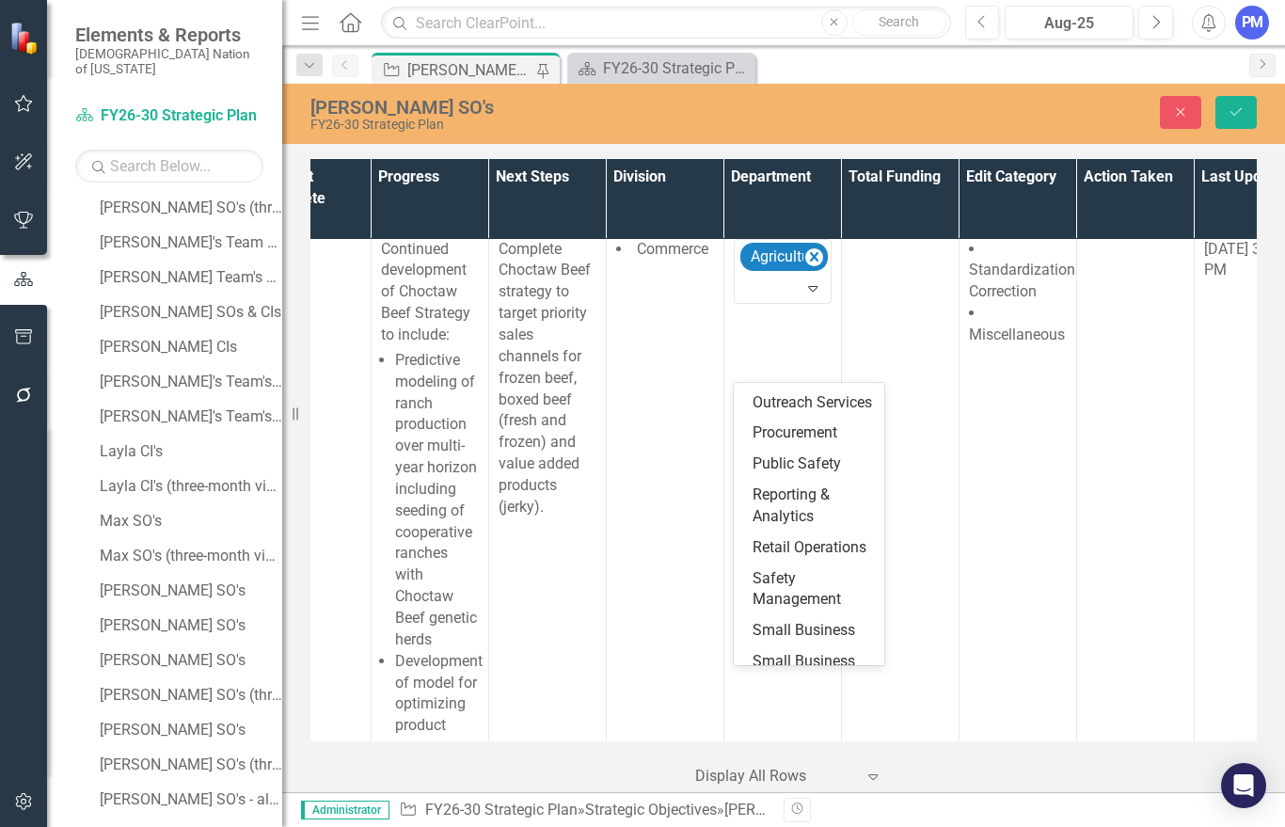
scroll to position [1398, 0]
click at [792, 617] on div "Small Business" at bounding box center [813, 628] width 120 height 22
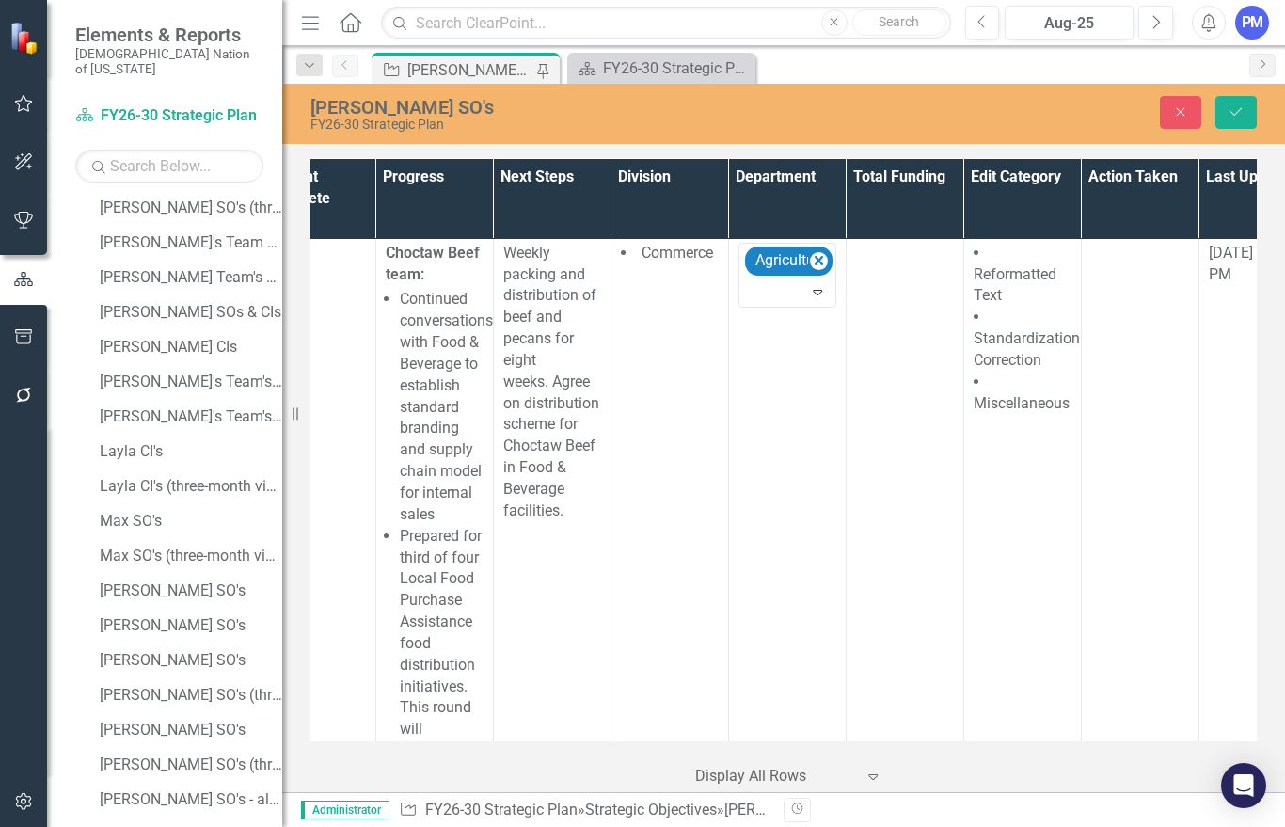
scroll to position [3250, 889]
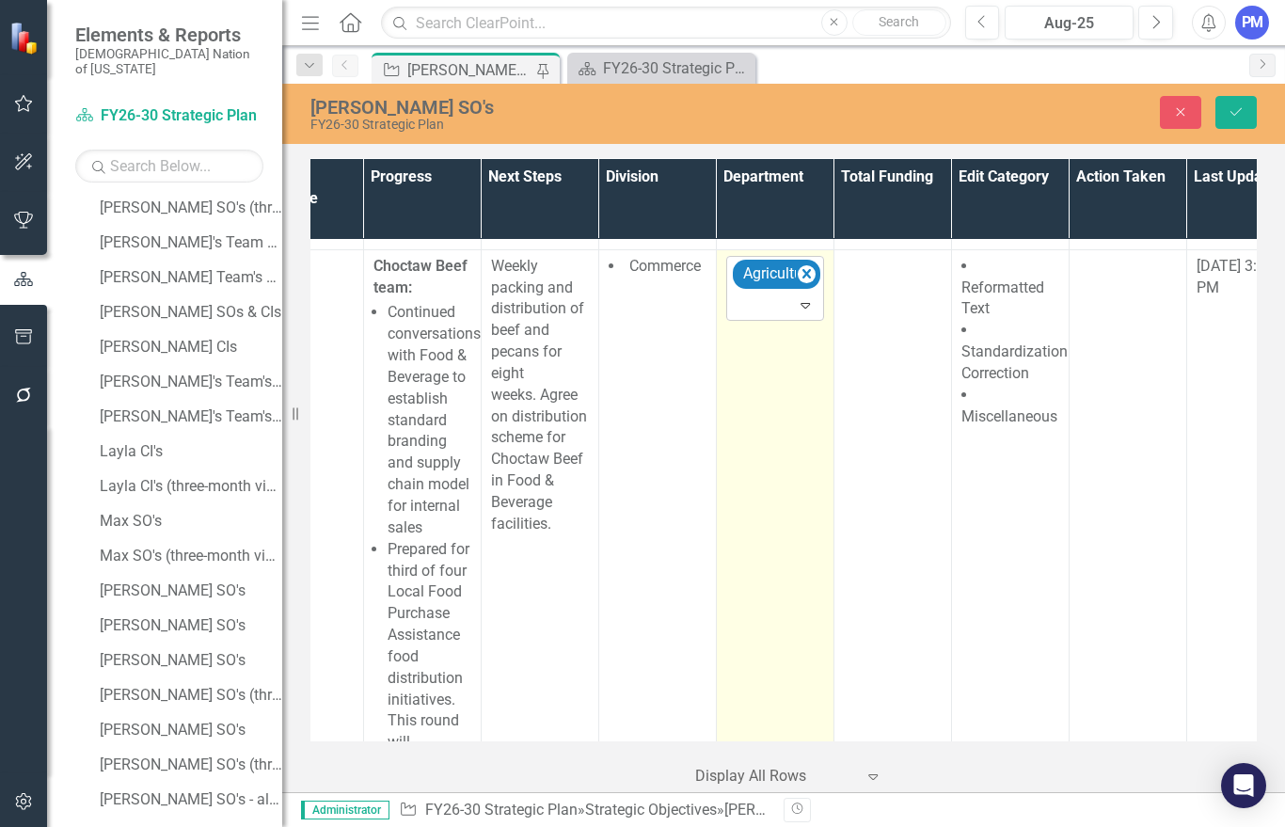
click at [805, 309] on icon at bounding box center [804, 306] width 9 height 6
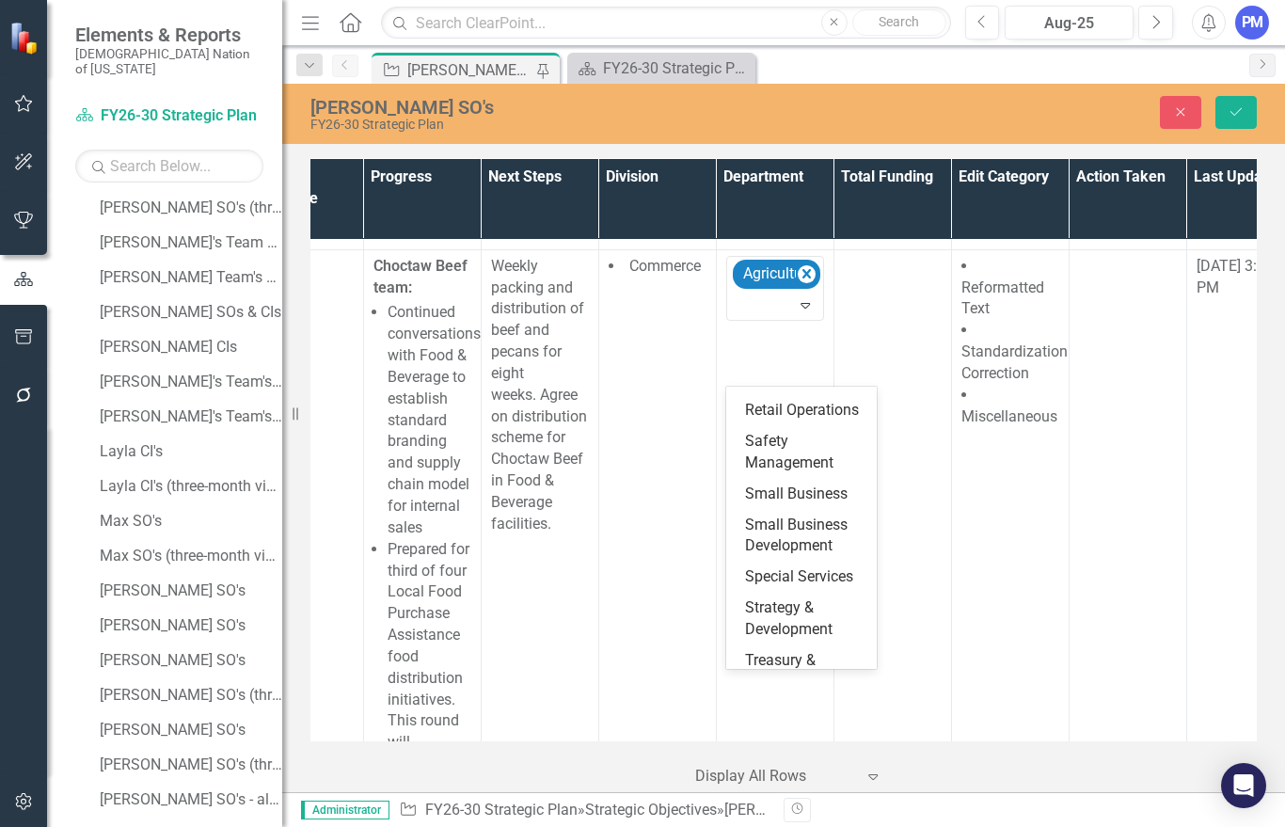
scroll to position [1534, 0]
click at [792, 481] on div "Small Business" at bounding box center [801, 496] width 151 height 31
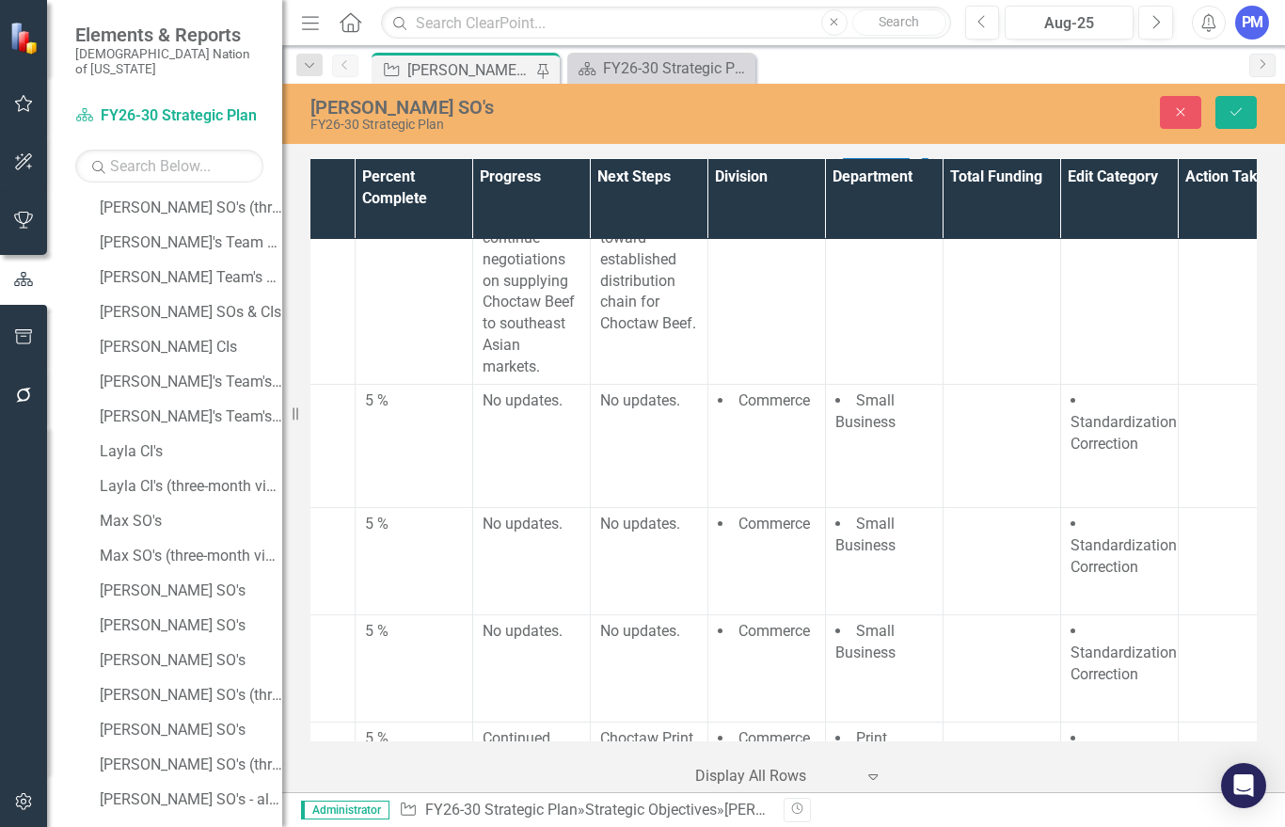
scroll to position [5485, 796]
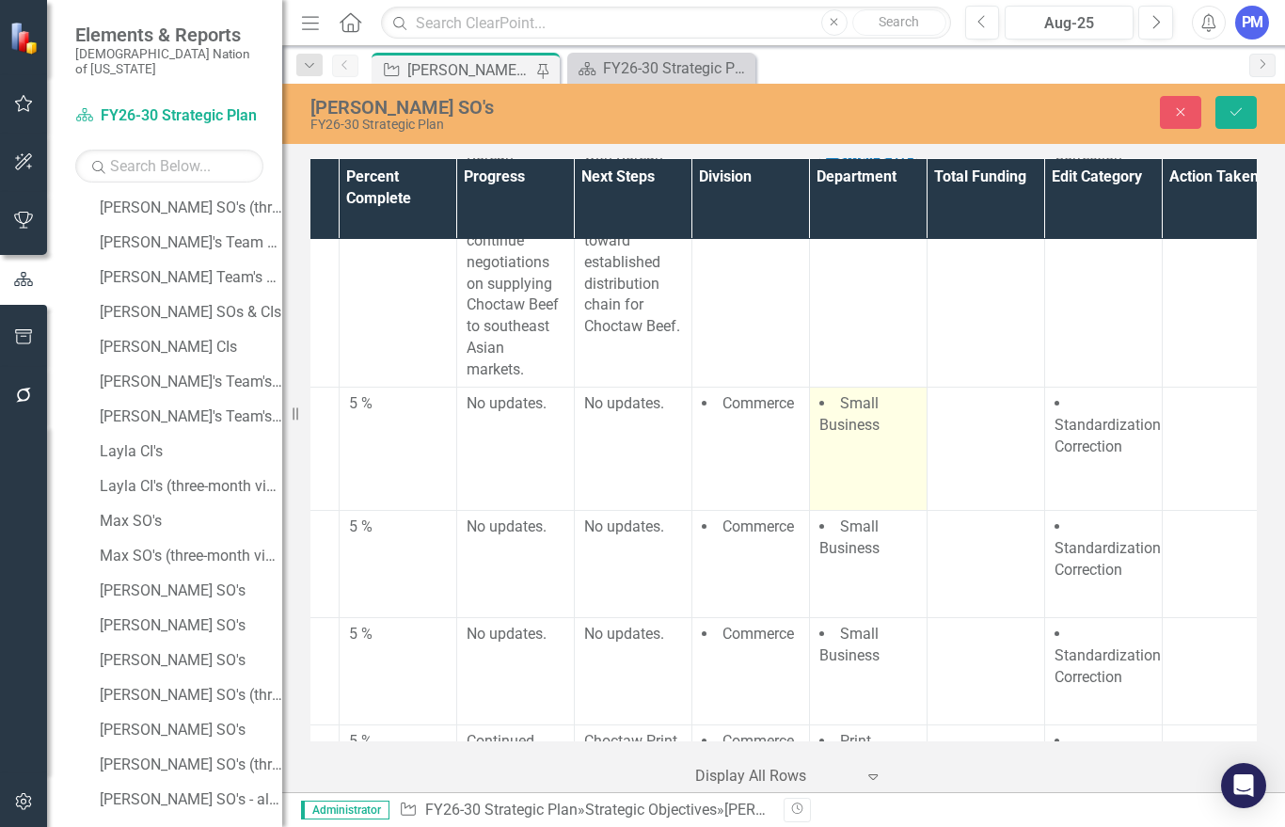
click at [864, 434] on span "Small Business" at bounding box center [849, 414] width 60 height 40
click at [899, 436] on li "Small Business" at bounding box center [868, 414] width 98 height 43
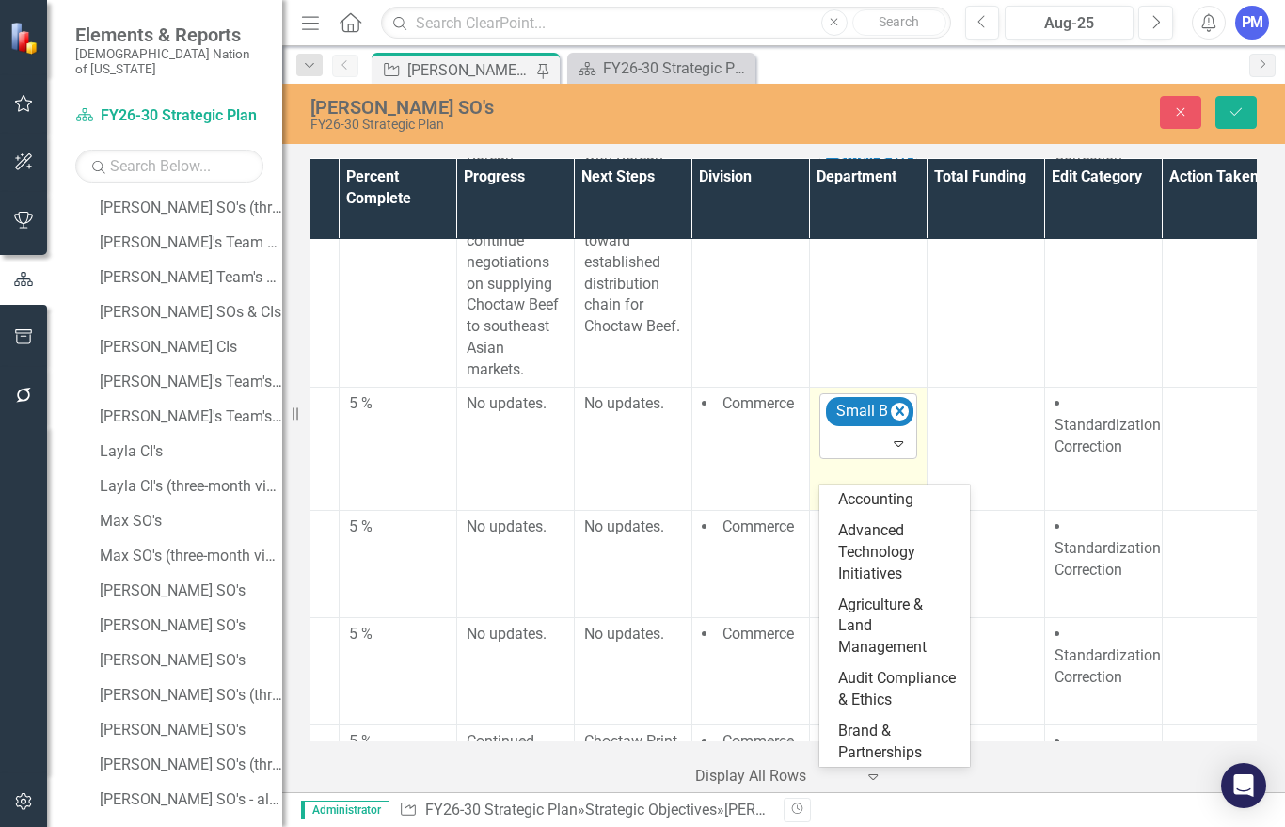
click at [898, 451] on icon "Expand" at bounding box center [898, 443] width 19 height 15
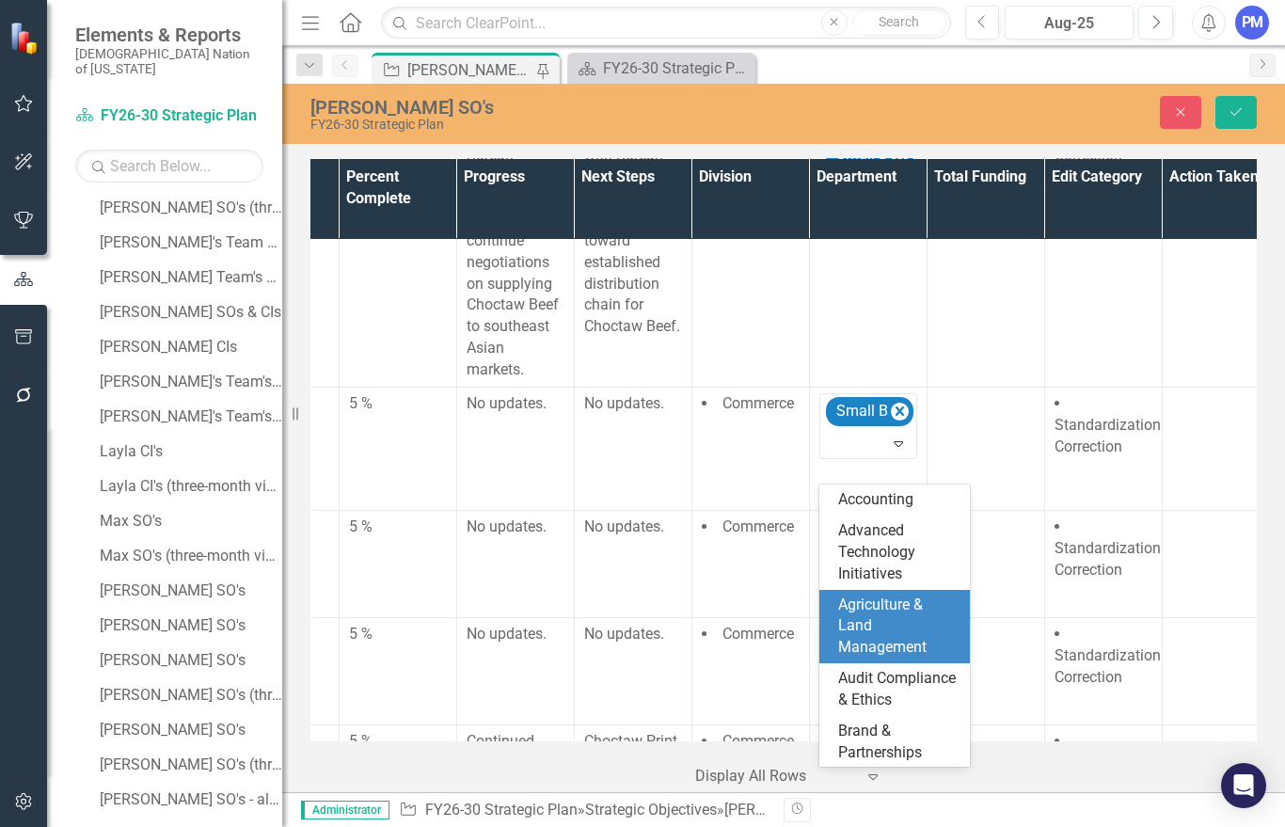
click at [876, 600] on div "Agriculture & Land Management" at bounding box center [898, 626] width 120 height 65
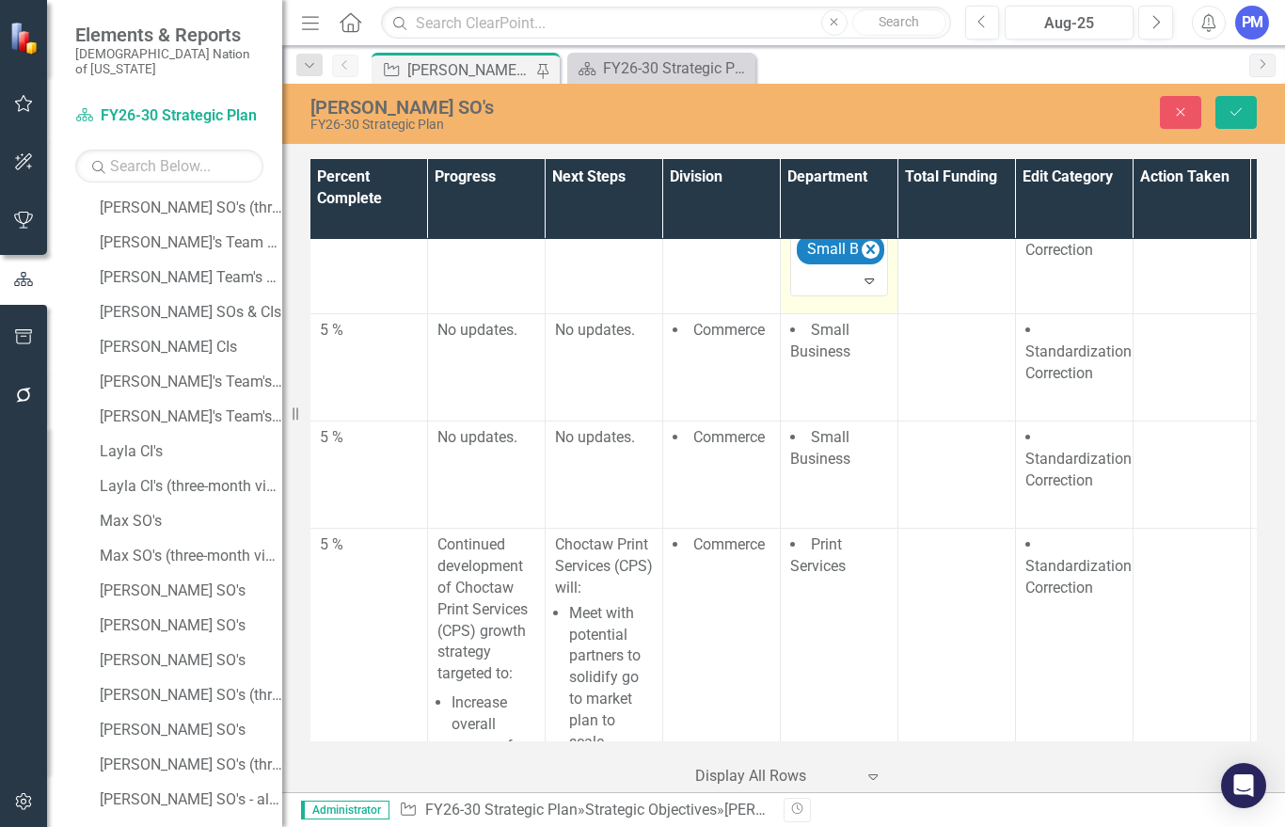
scroll to position [5676, 826]
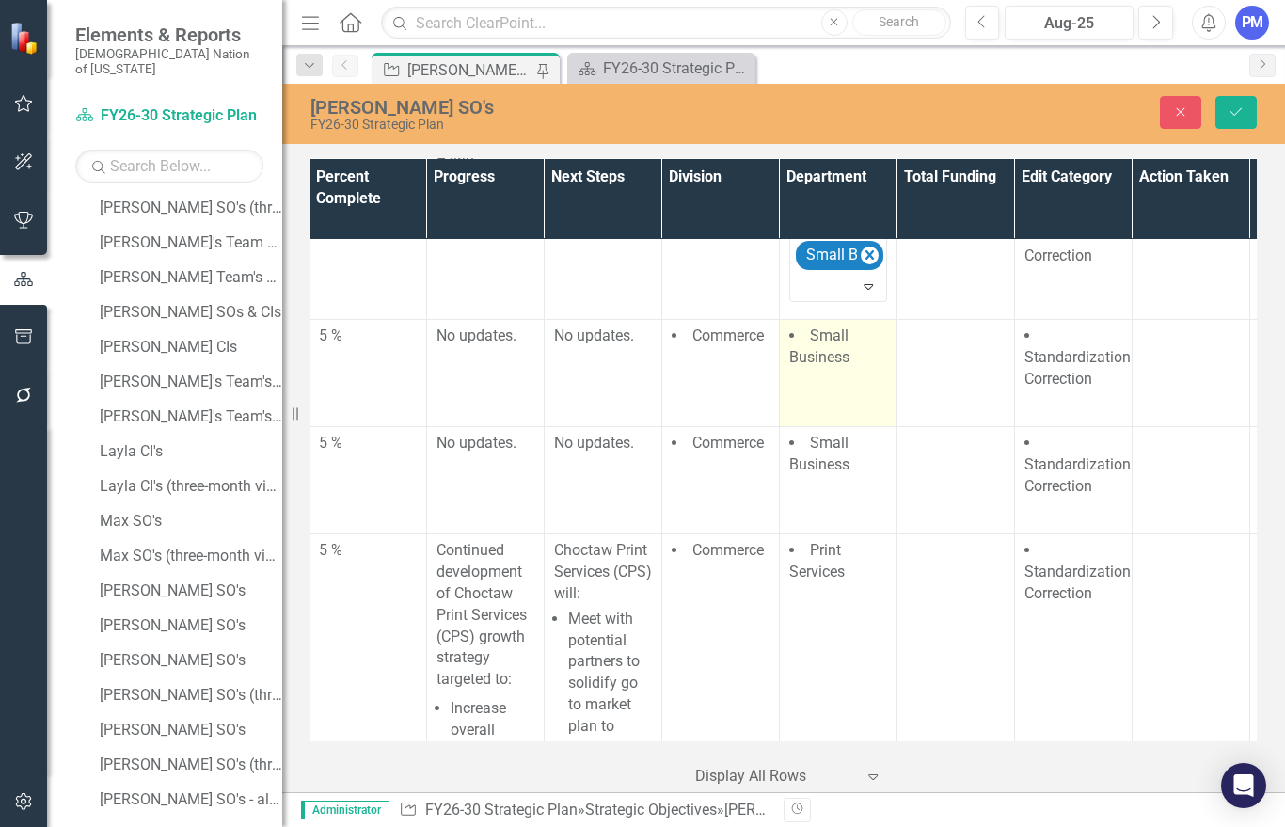
click at [853, 427] on td "Small Business" at bounding box center [838, 373] width 118 height 107
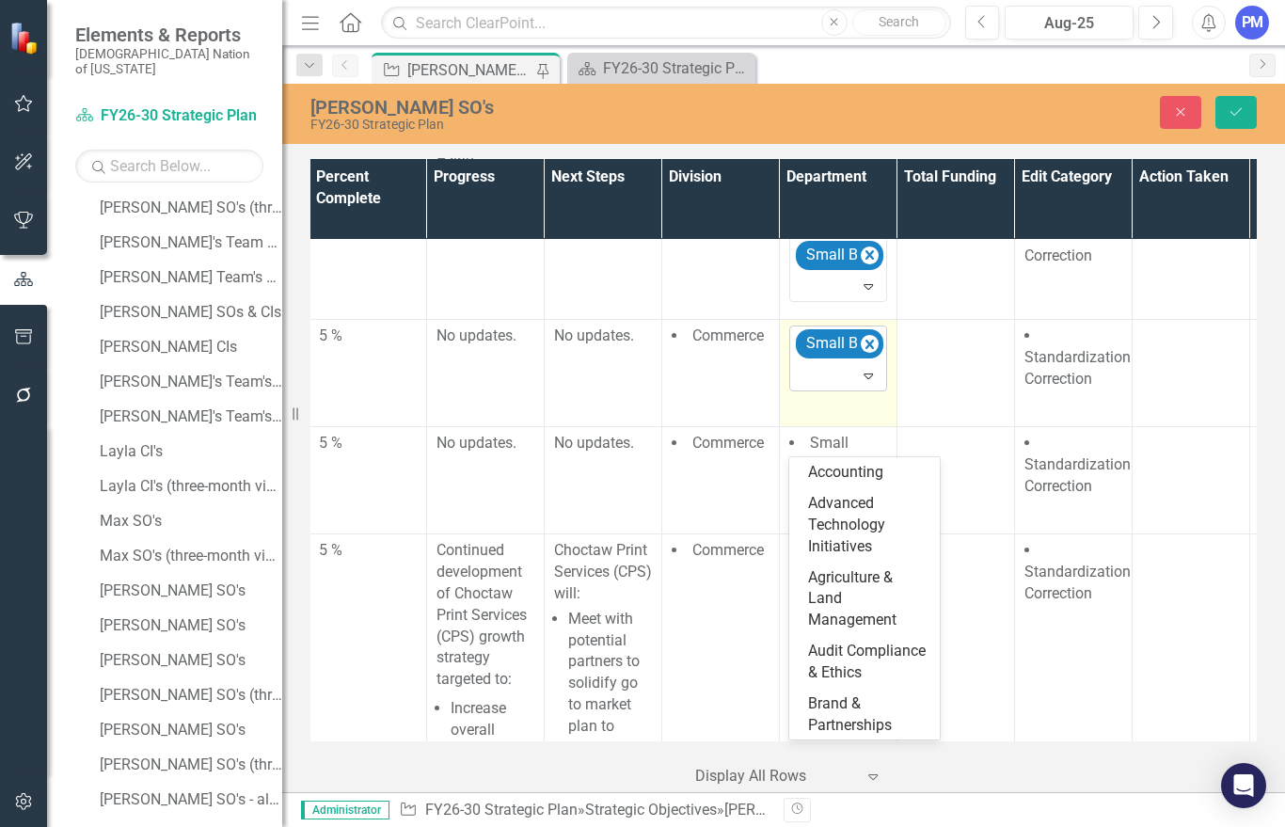
click at [867, 383] on icon "Expand" at bounding box center [868, 375] width 19 height 15
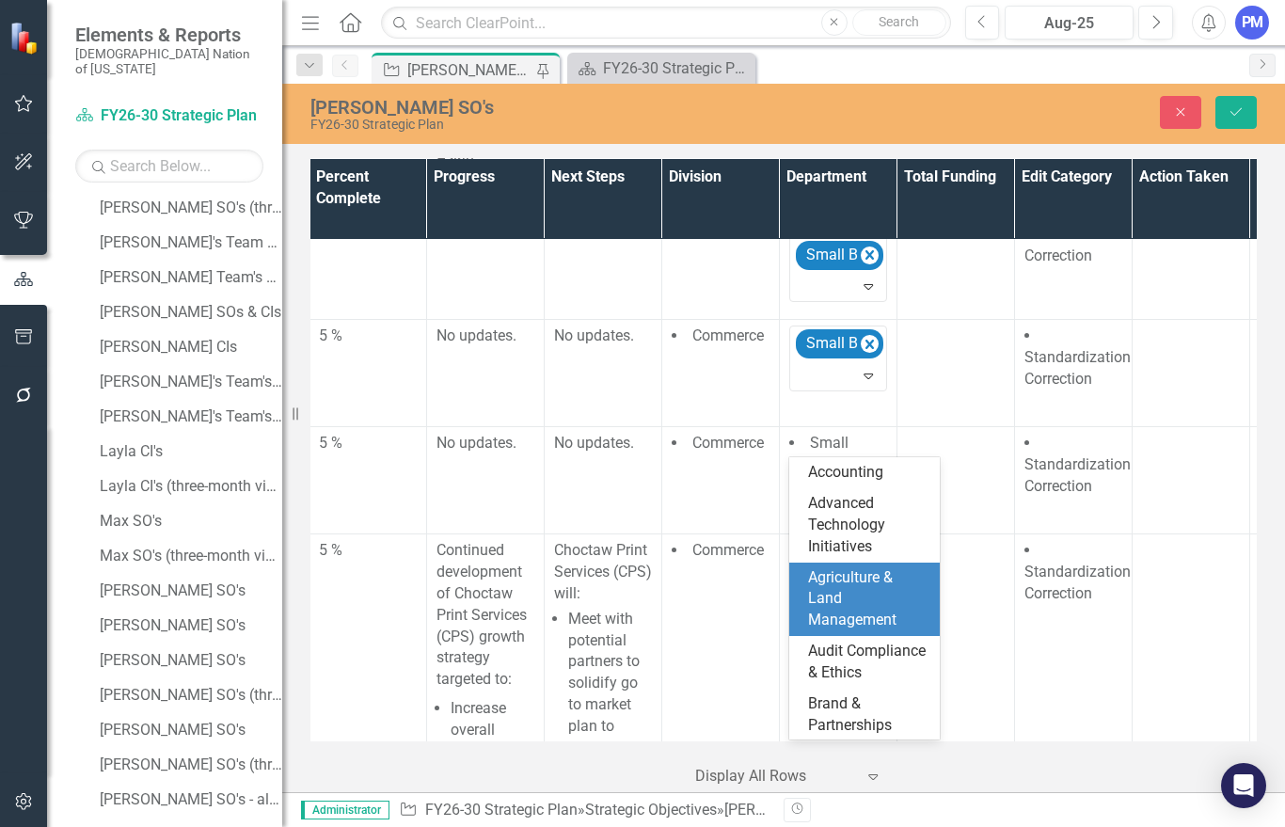
click at [856, 577] on div "Agriculture & Land Management" at bounding box center [868, 599] width 120 height 65
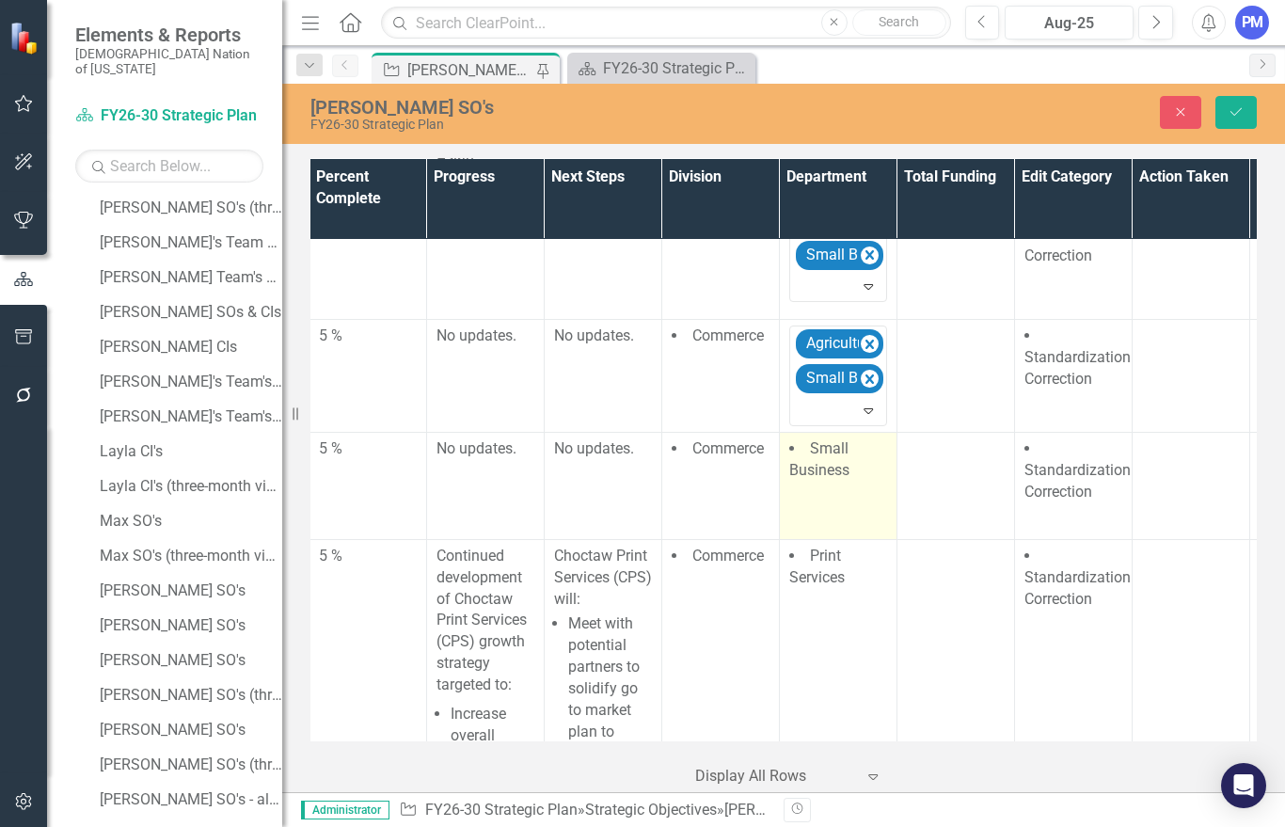
click at [864, 539] on td "Small Business" at bounding box center [838, 485] width 118 height 107
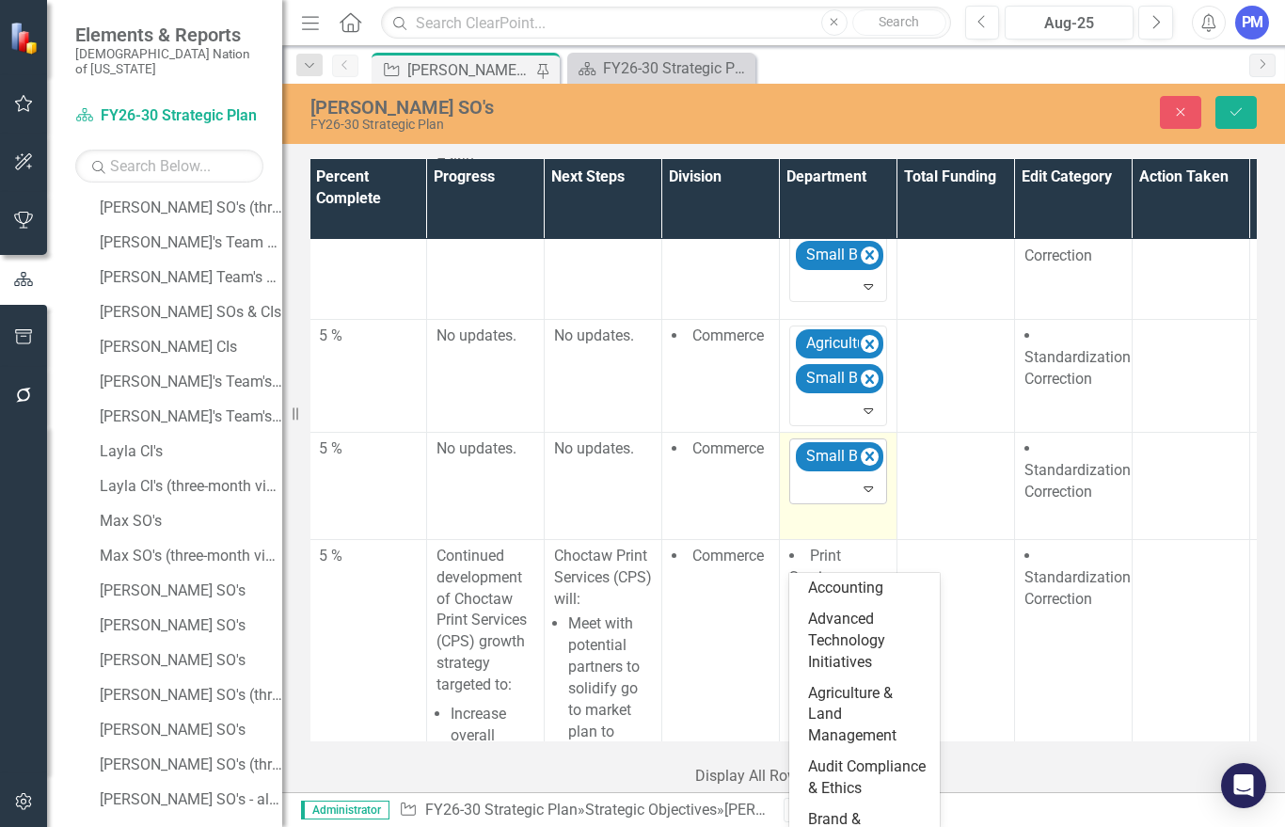
click at [874, 496] on icon "Expand" at bounding box center [868, 488] width 19 height 15
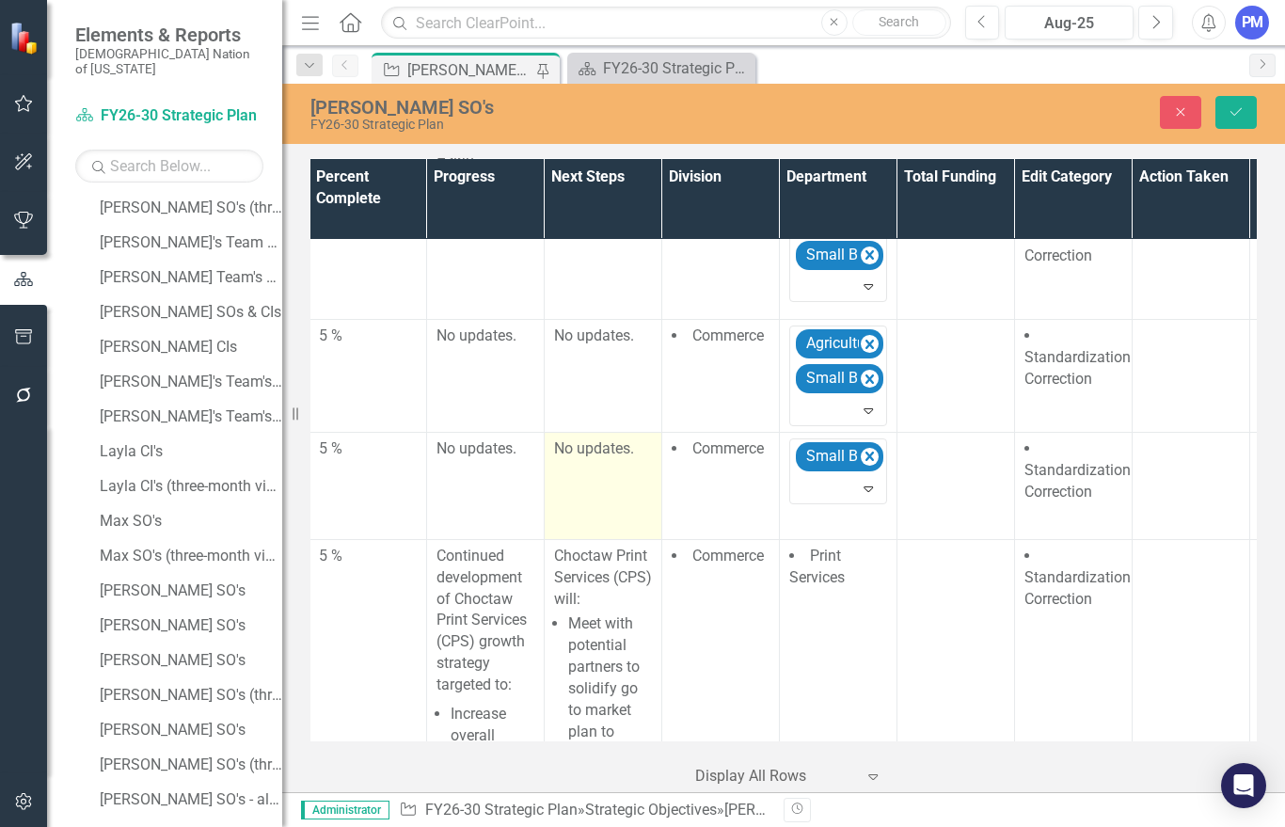
click at [600, 539] on td "No updates." at bounding box center [603, 485] width 118 height 107
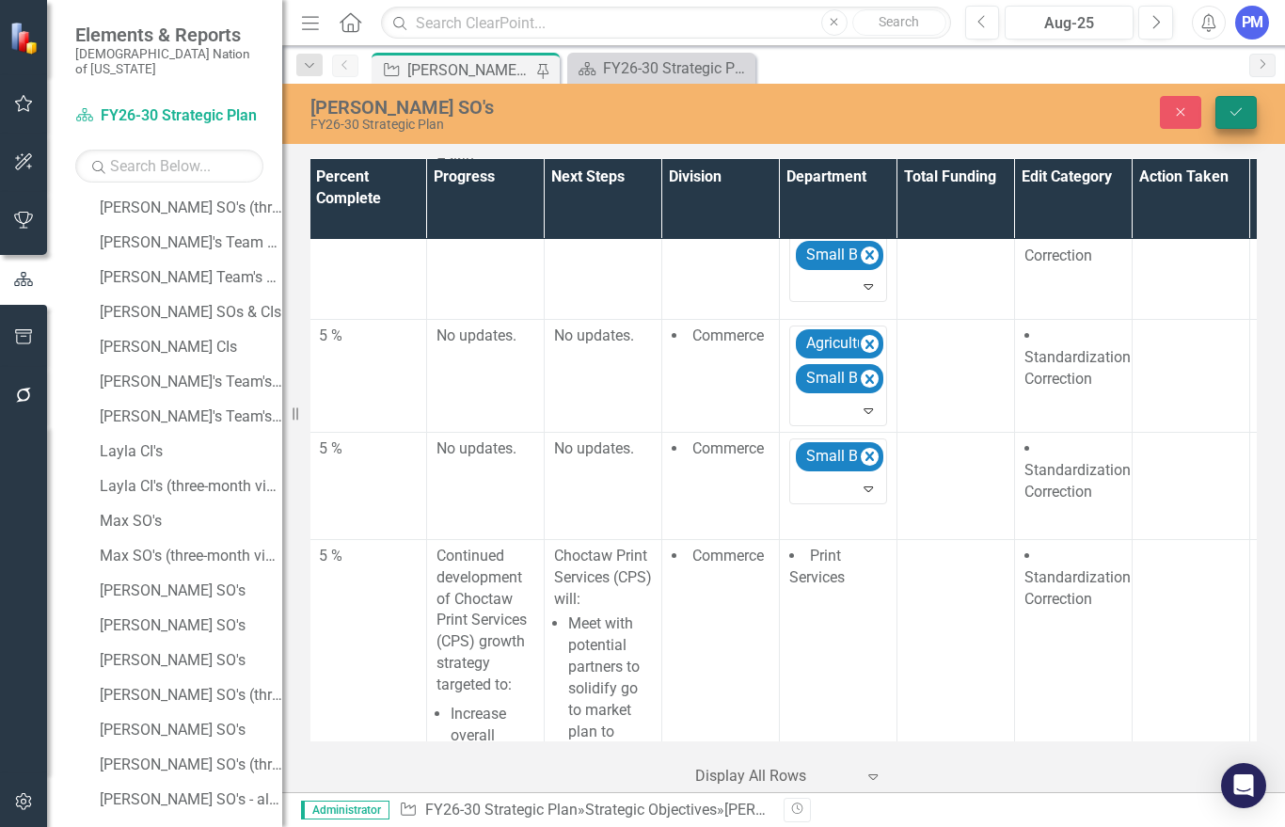
click at [1239, 115] on icon "Save" at bounding box center [1236, 111] width 17 height 13
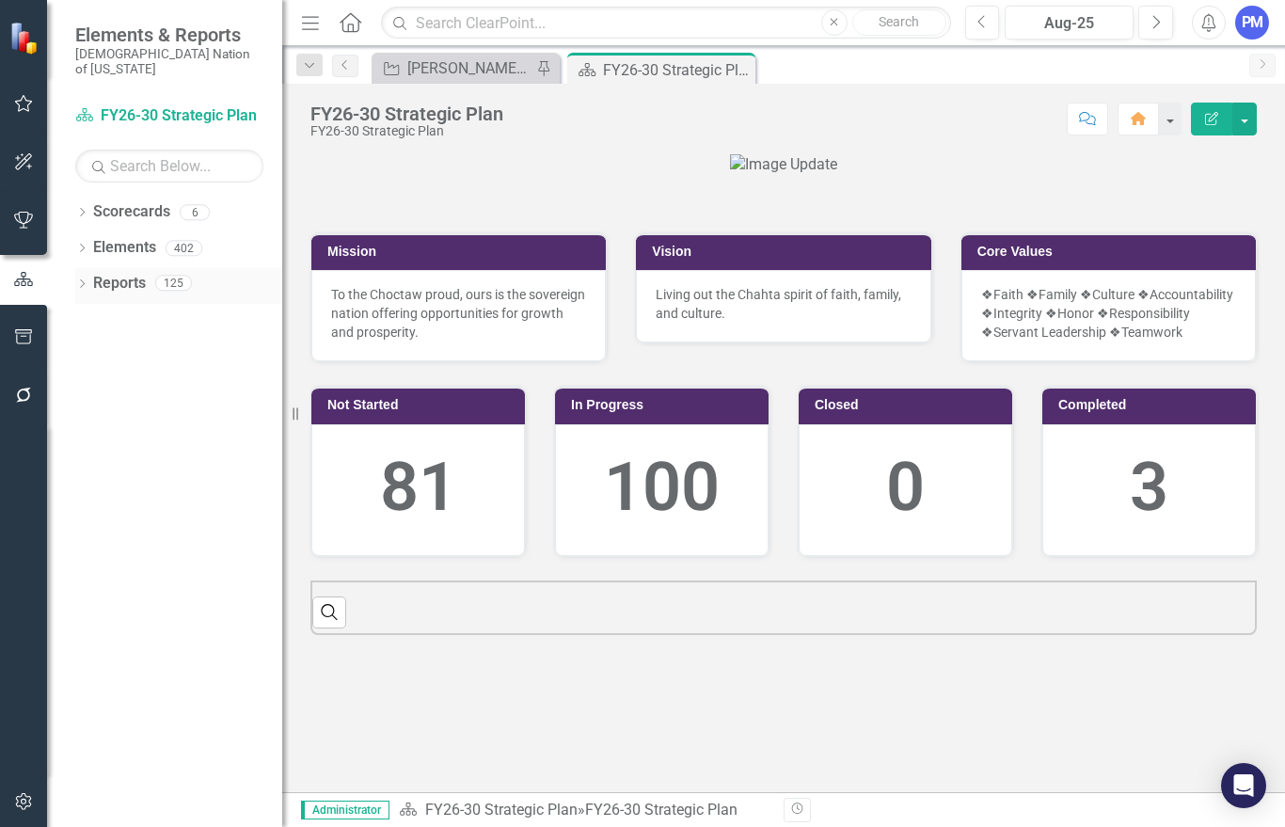
click at [79, 280] on icon "Dropdown" at bounding box center [81, 285] width 13 height 10
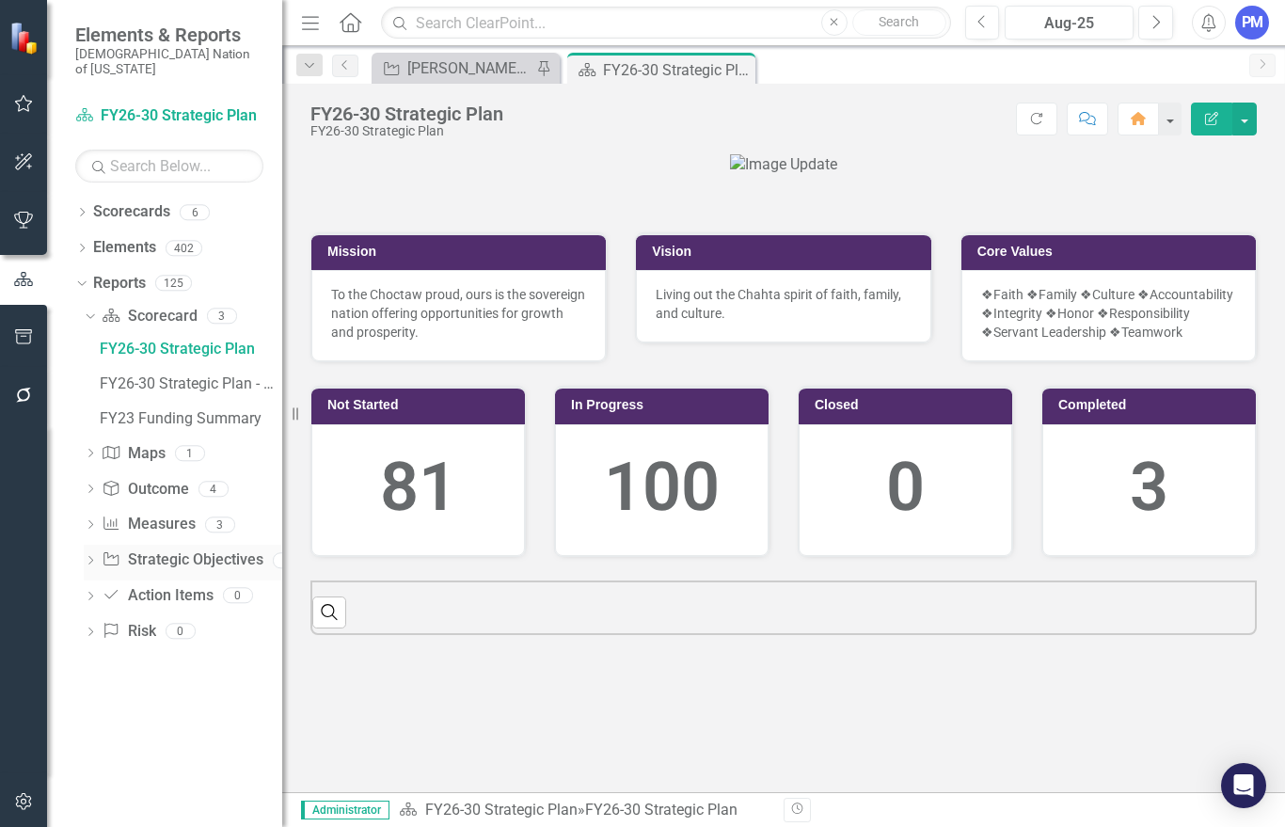
click at [96, 557] on icon "Dropdown" at bounding box center [90, 562] width 13 height 10
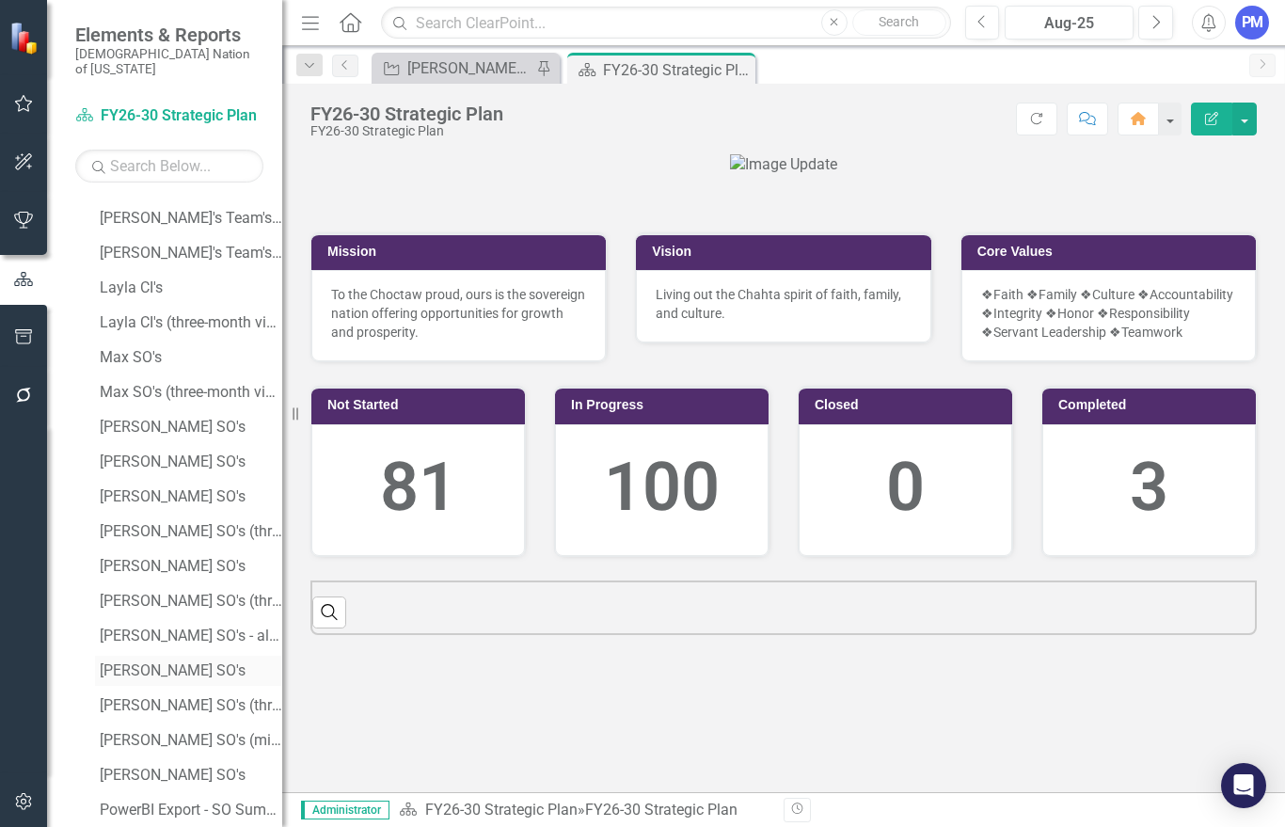
scroll to position [1561, 0]
click at [119, 661] on div "[PERSON_NAME] SO's" at bounding box center [191, 669] width 182 height 17
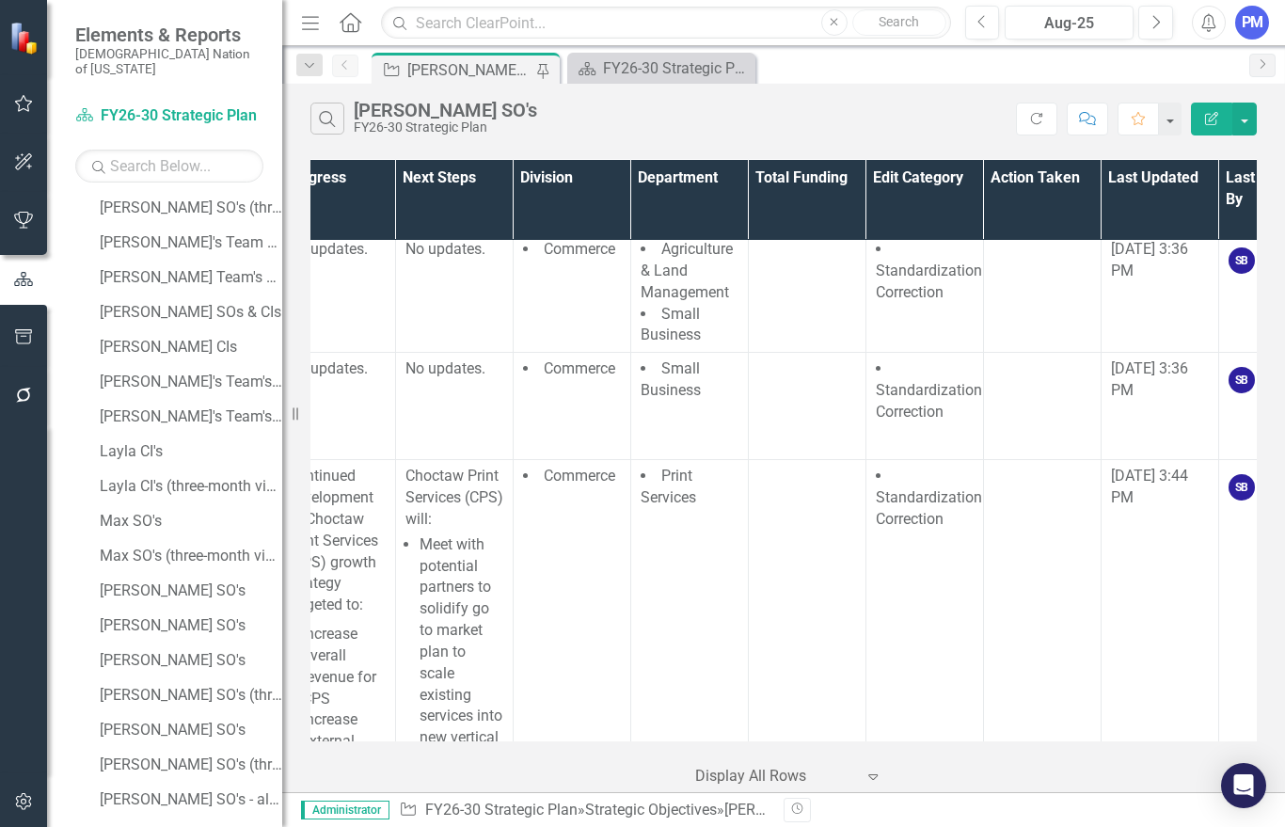
scroll to position [5760, 975]
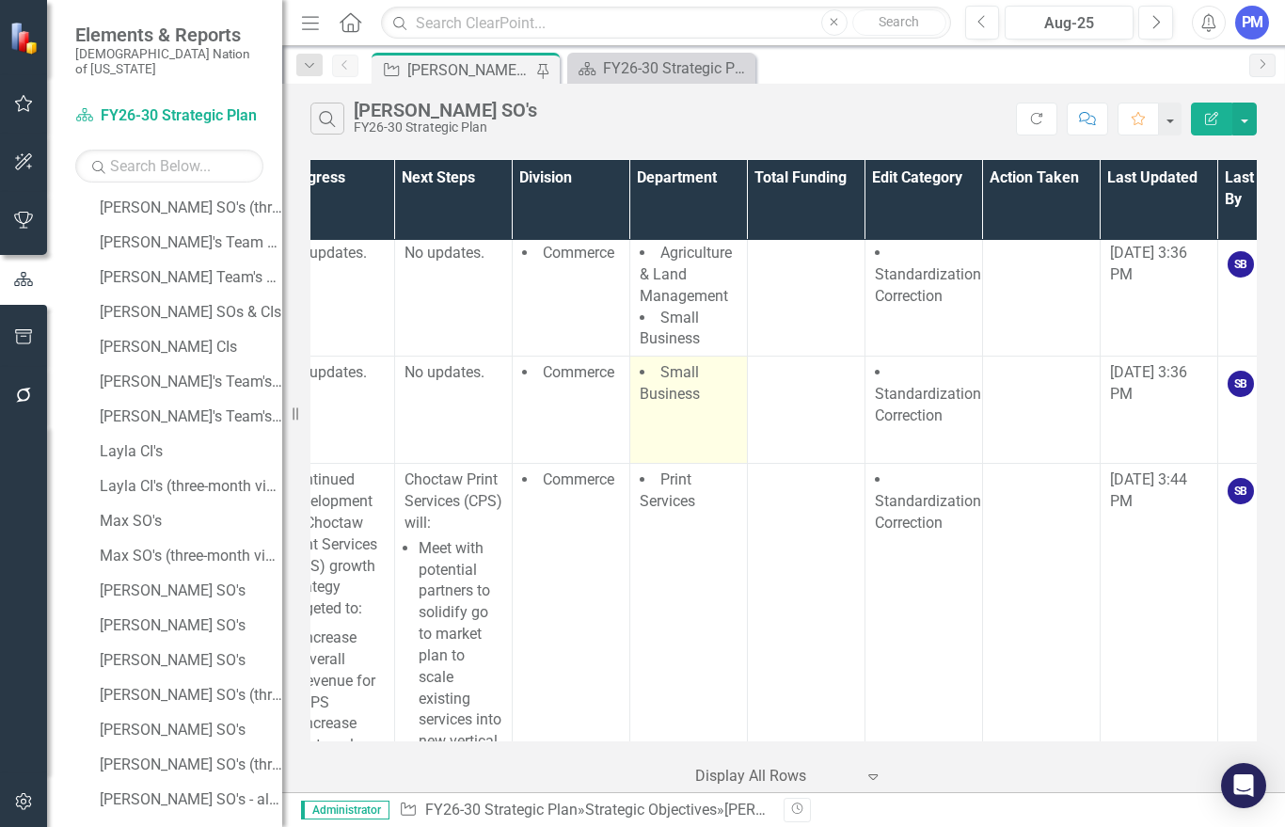
click at [676, 464] on td "Small Business" at bounding box center [688, 410] width 118 height 107
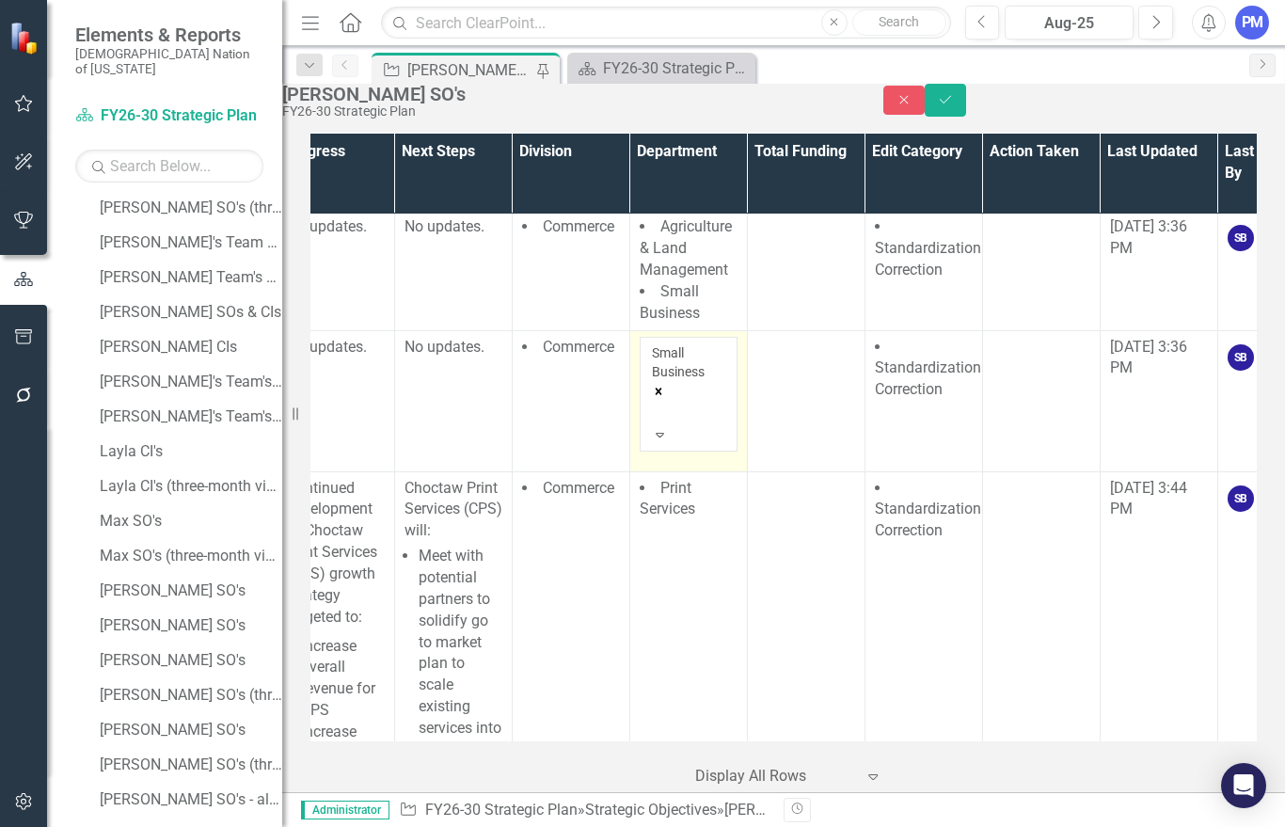
click at [669, 441] on icon "Expand" at bounding box center [660, 434] width 17 height 13
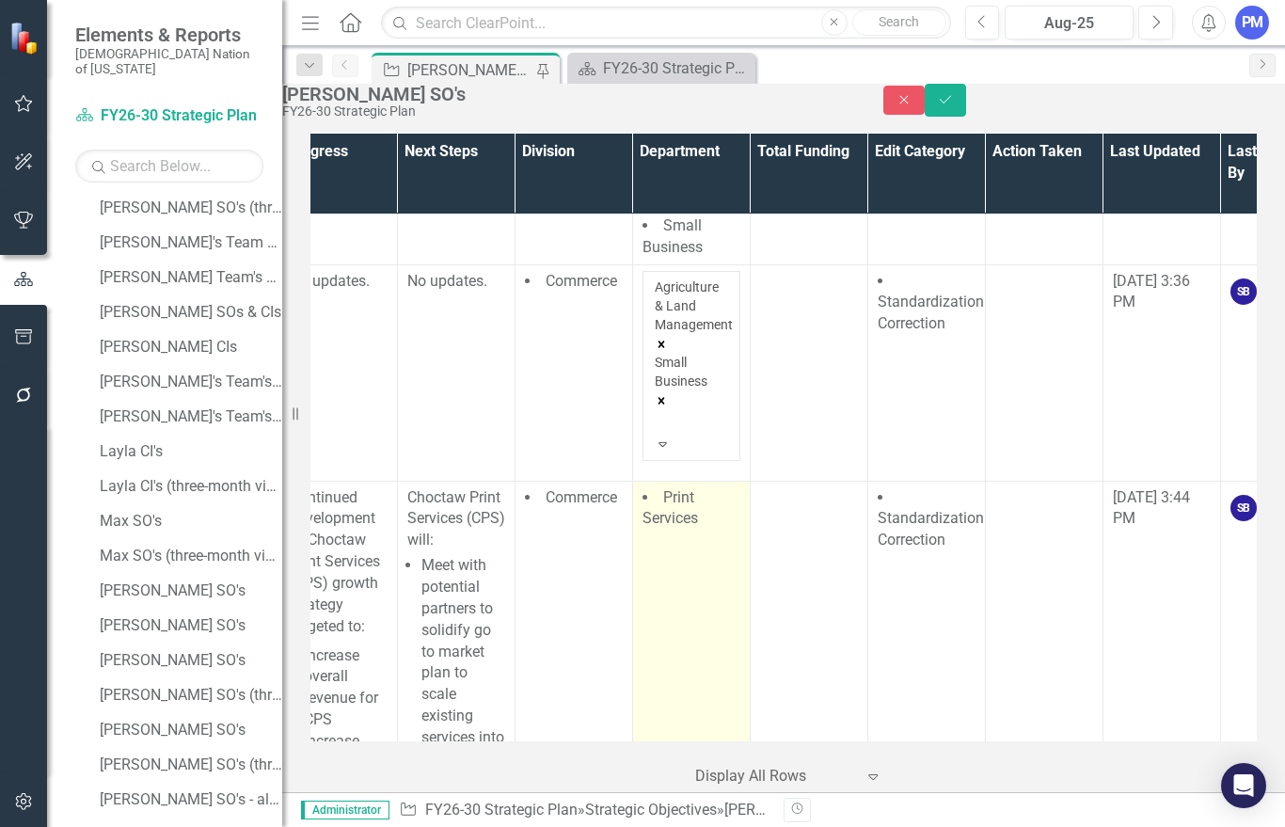
scroll to position [5834, 973]
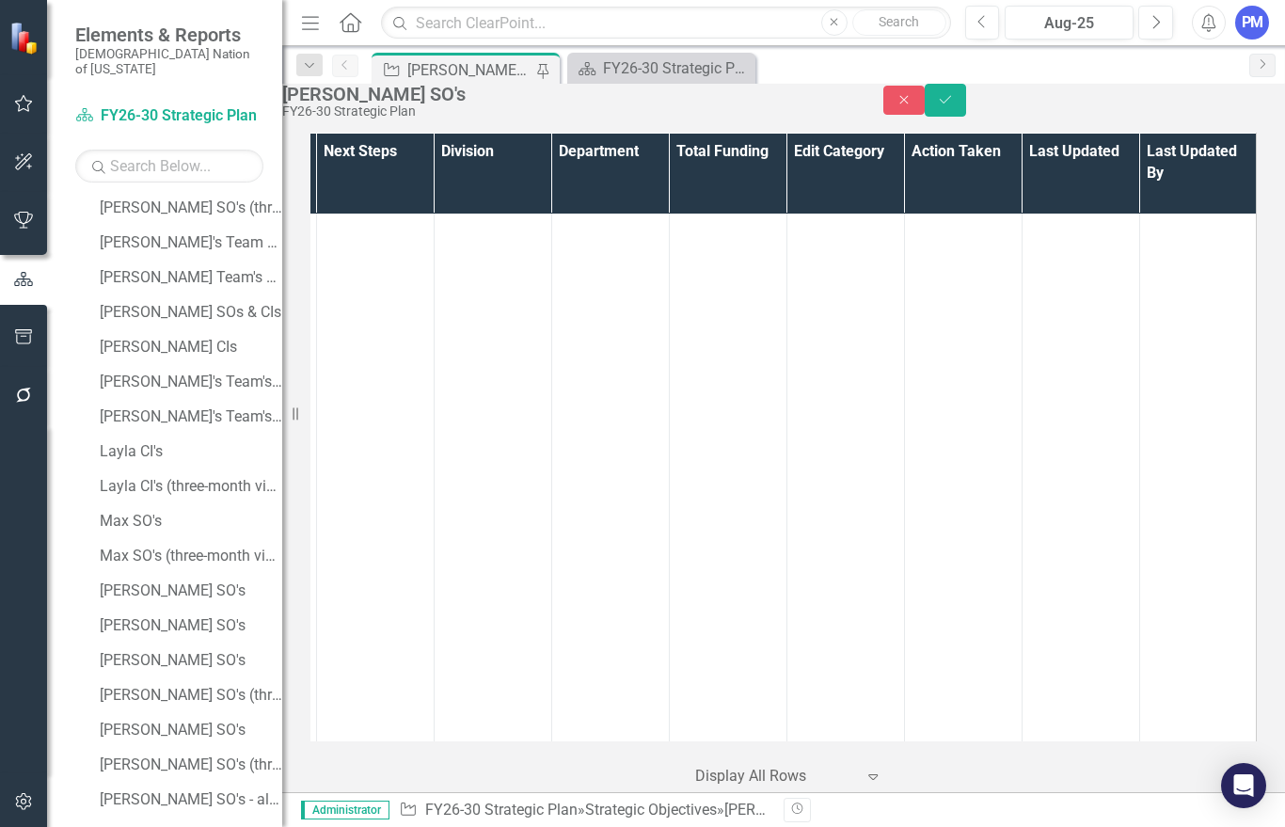
scroll to position [7709, 1054]
click at [954, 106] on icon "Save" at bounding box center [945, 99] width 17 height 13
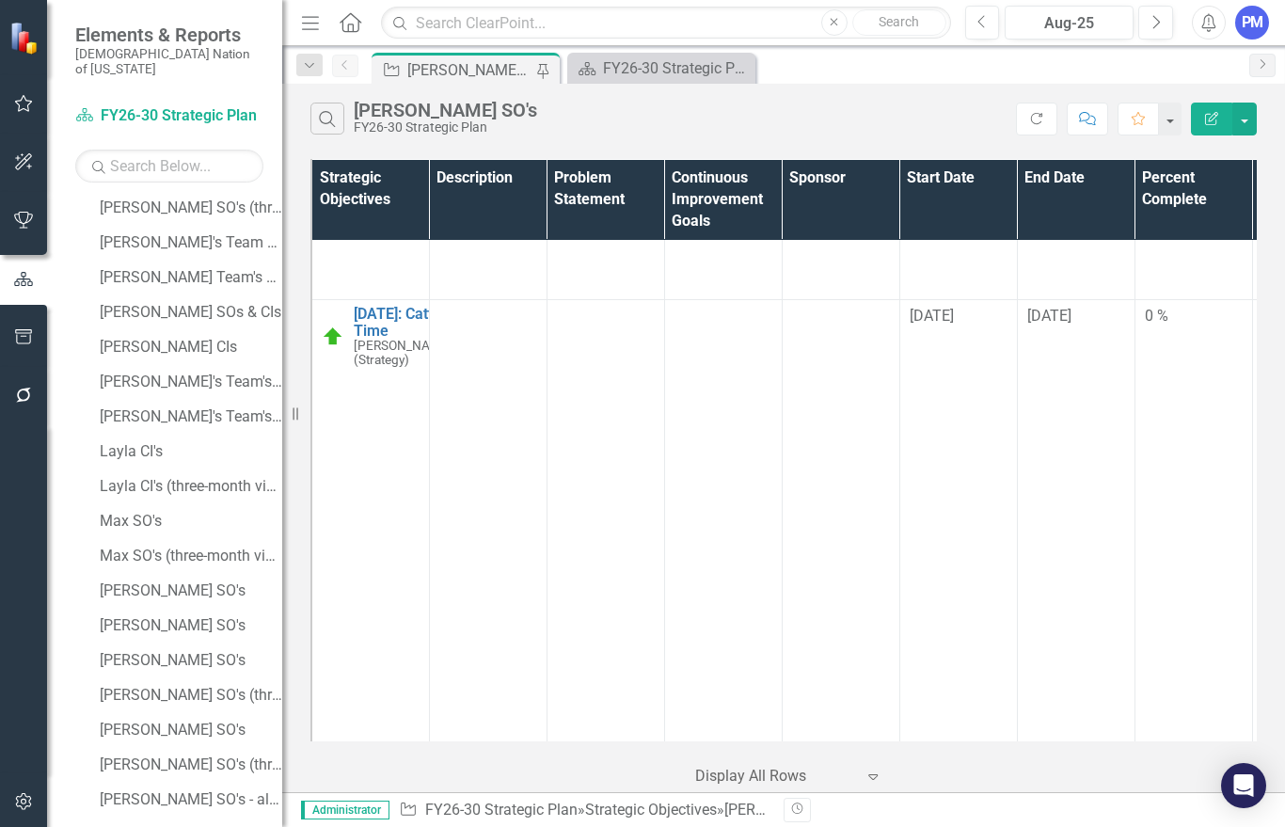
scroll to position [1046, 0]
